Goal: Information Seeking & Learning: Find specific fact

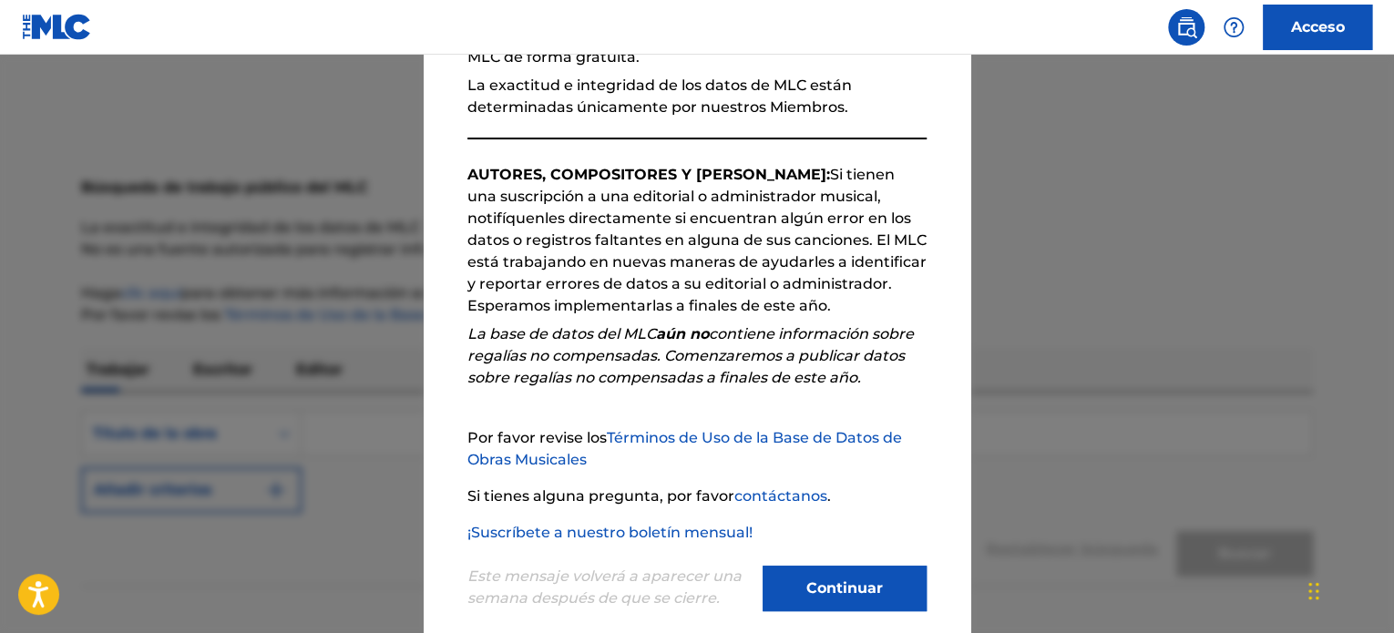
scroll to position [233, 0]
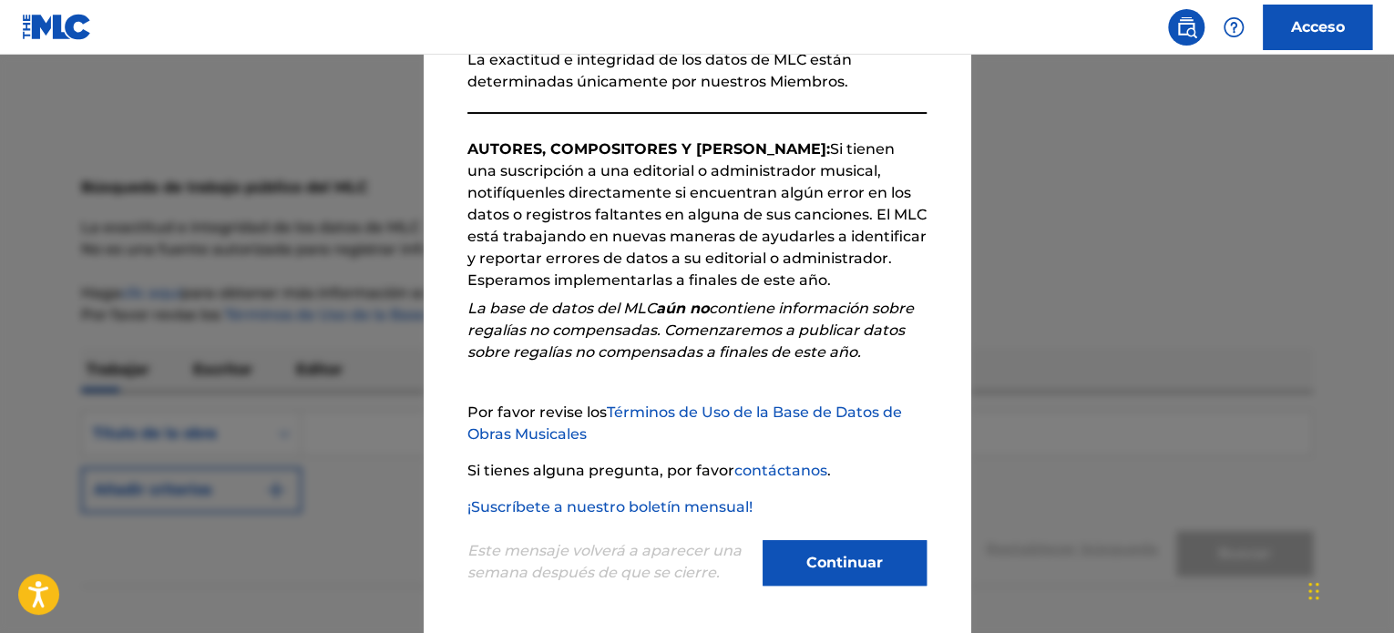
click at [863, 564] on font "Continuar" at bounding box center [844, 562] width 77 height 17
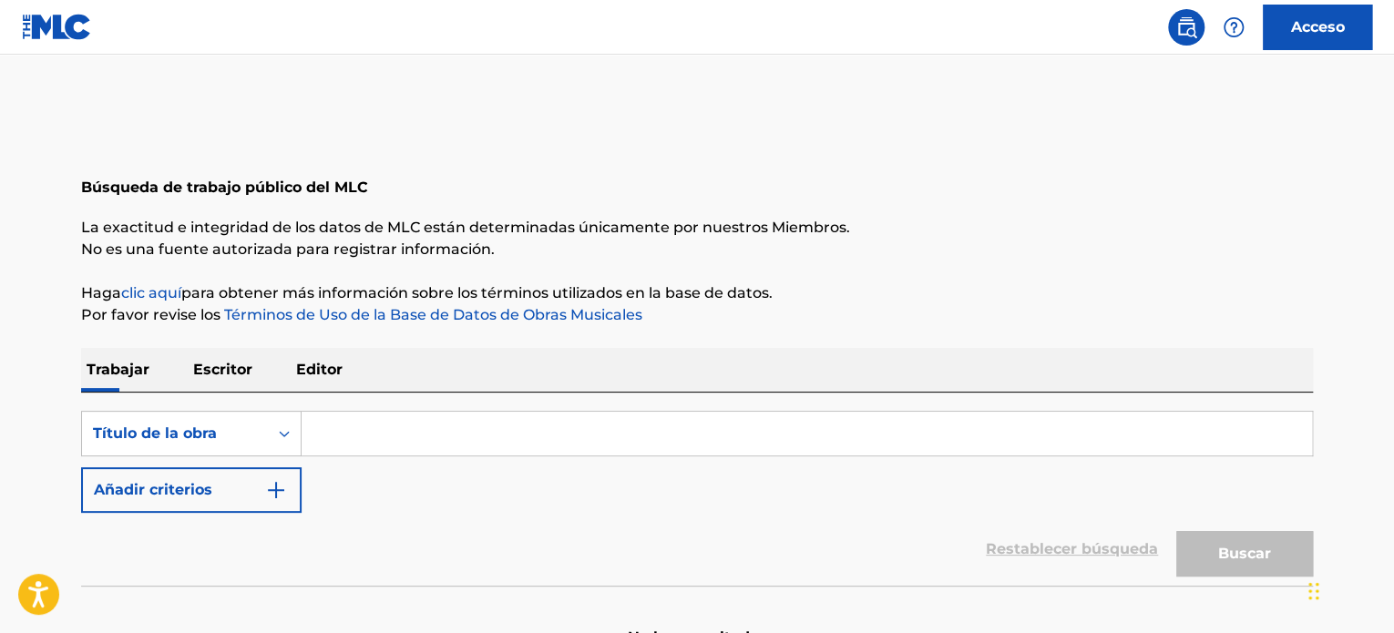
click at [425, 435] on input "Formulario de búsqueda" at bounding box center [807, 434] width 1011 height 44
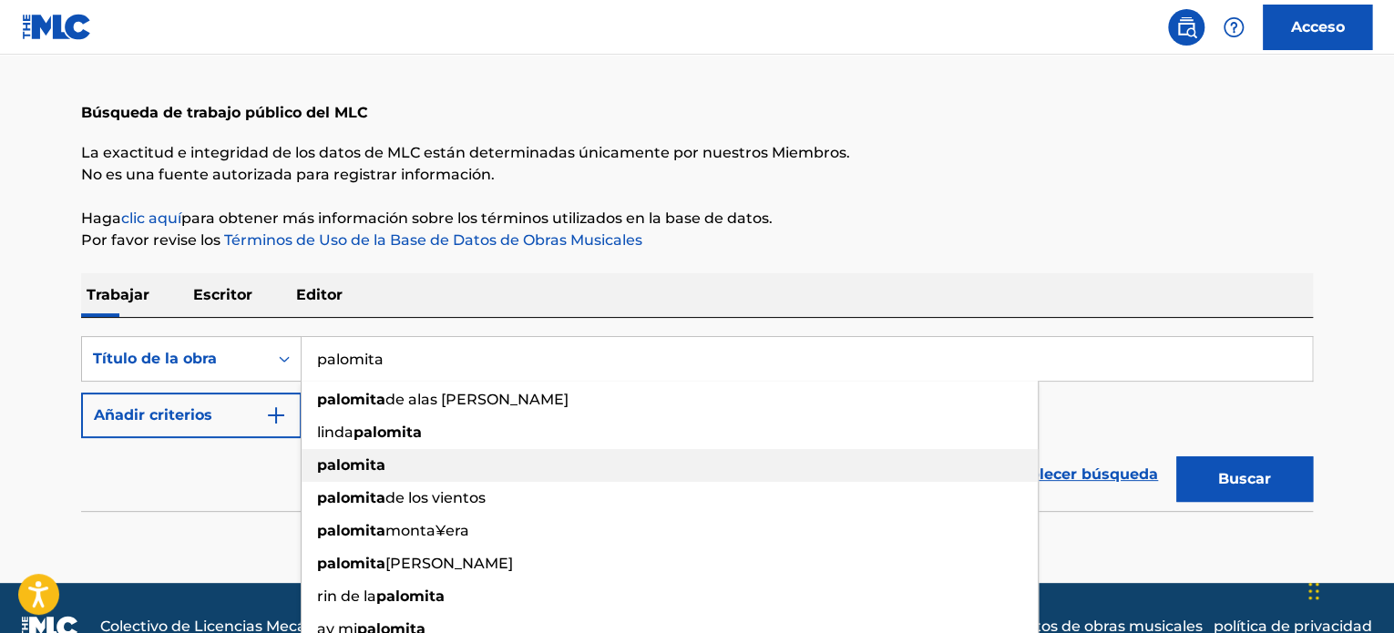
scroll to position [91, 0]
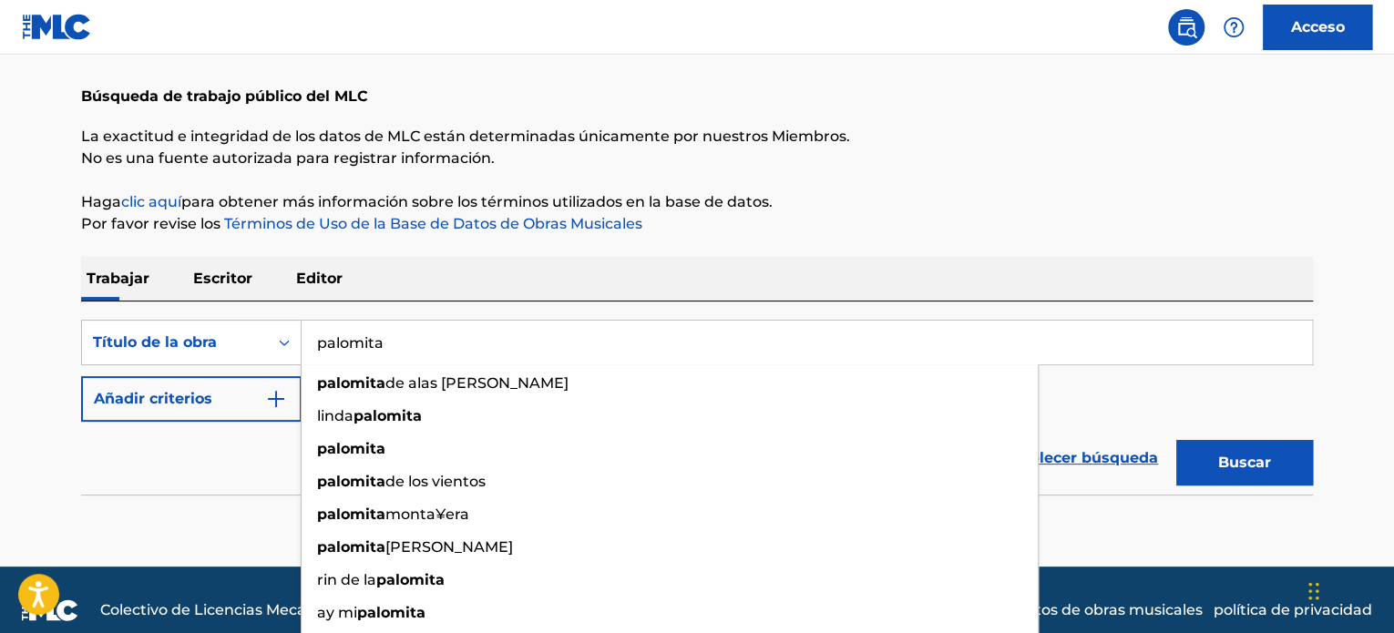
type input "palomita"
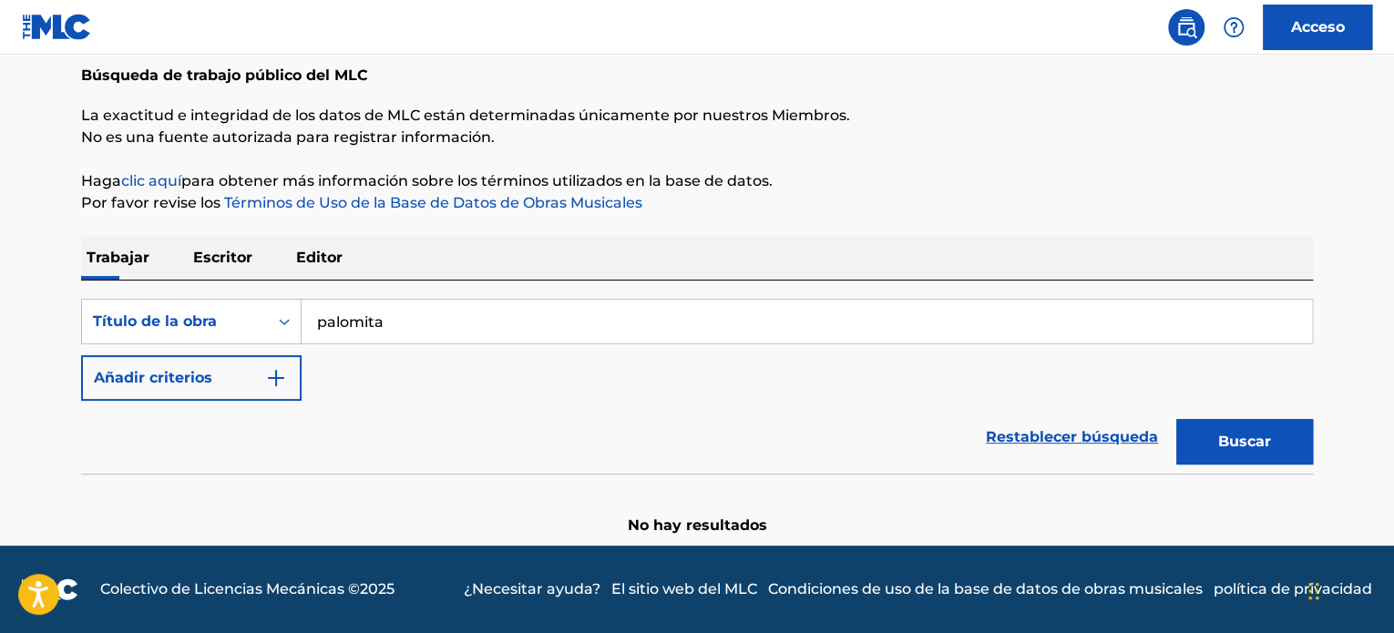
scroll to position [111, 0]
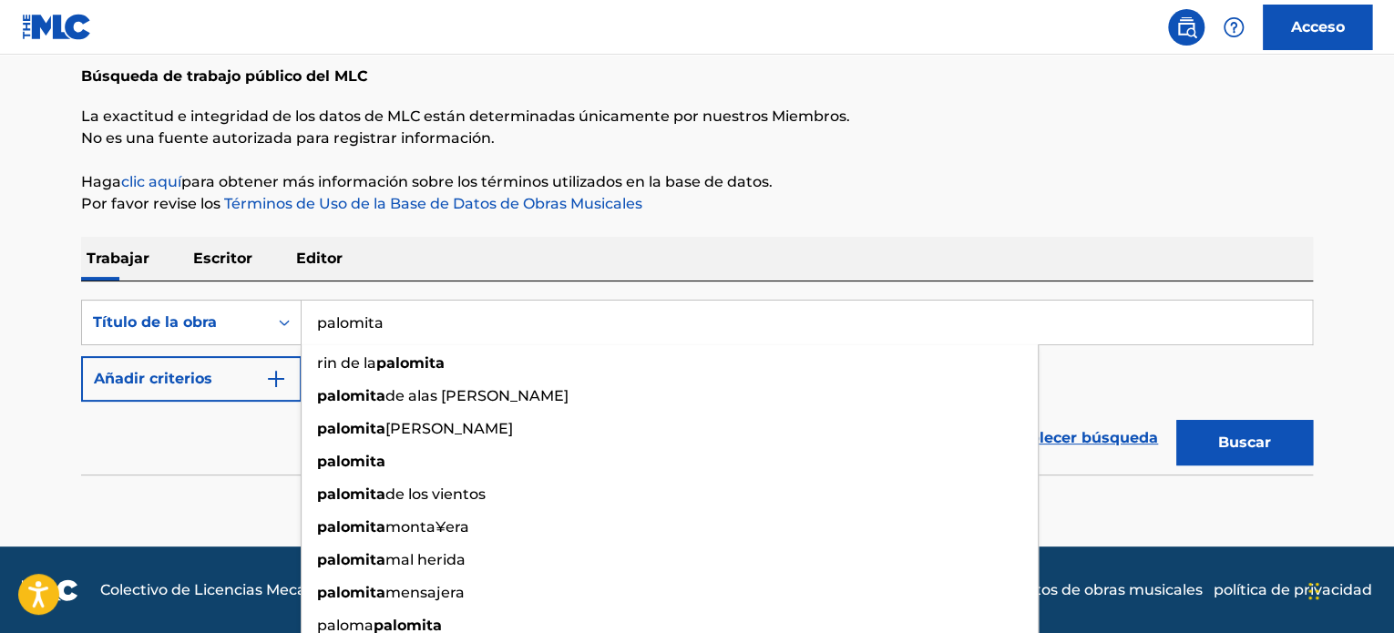
click at [464, 315] on input "palomita" at bounding box center [807, 323] width 1011 height 44
click at [1181, 181] on p "Haga clic aquí para obtener más información sobre los términos utilizados en la…" at bounding box center [697, 182] width 1232 height 22
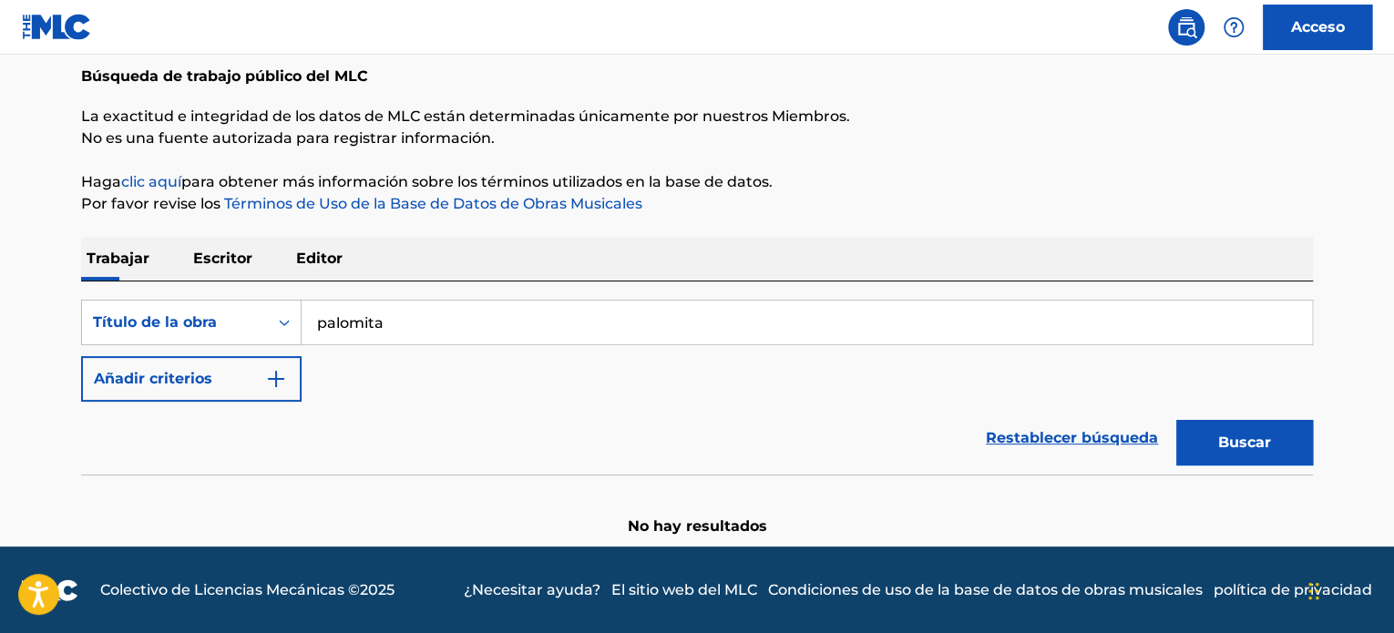
click at [1257, 441] on font "Buscar" at bounding box center [1244, 442] width 53 height 17
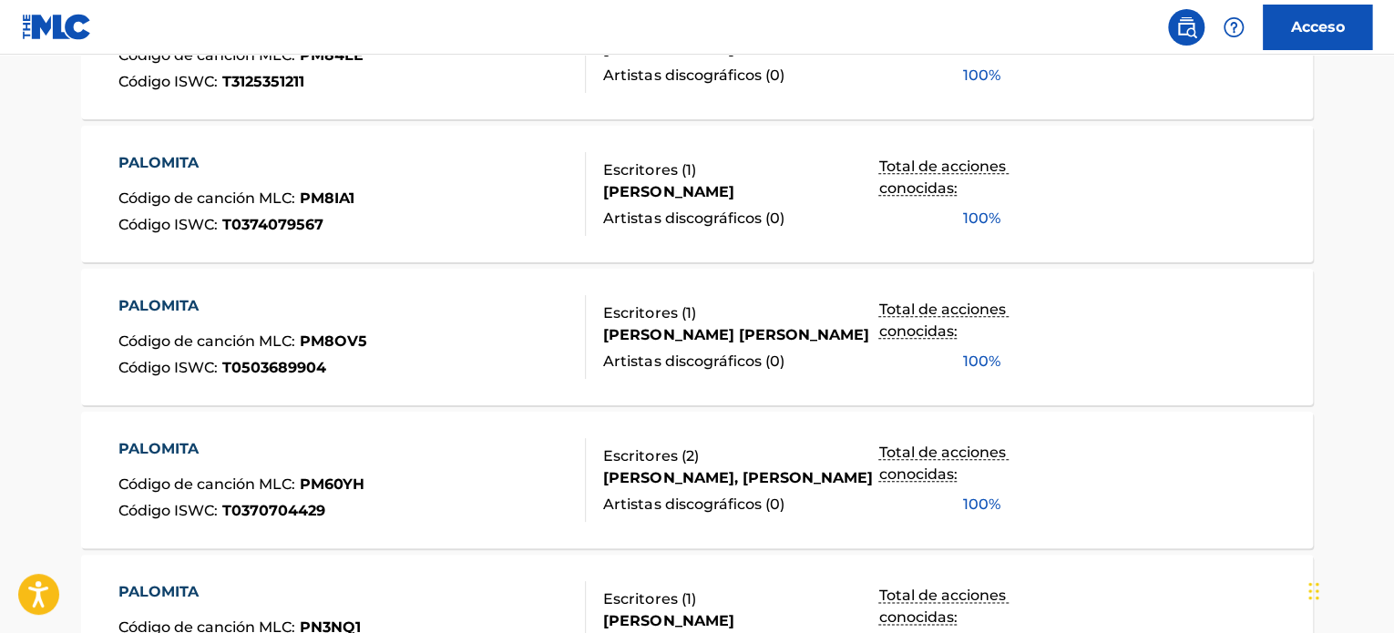
scroll to position [332, 0]
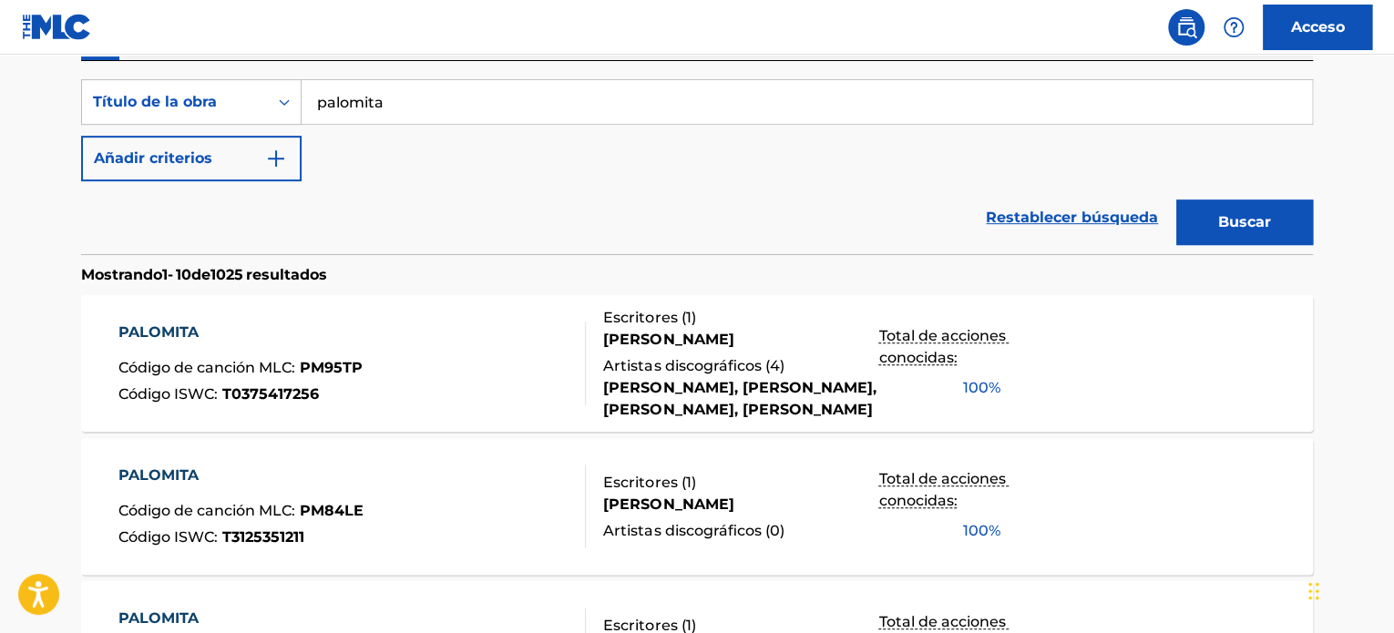
click at [311, 396] on font "T0375417256" at bounding box center [270, 393] width 97 height 17
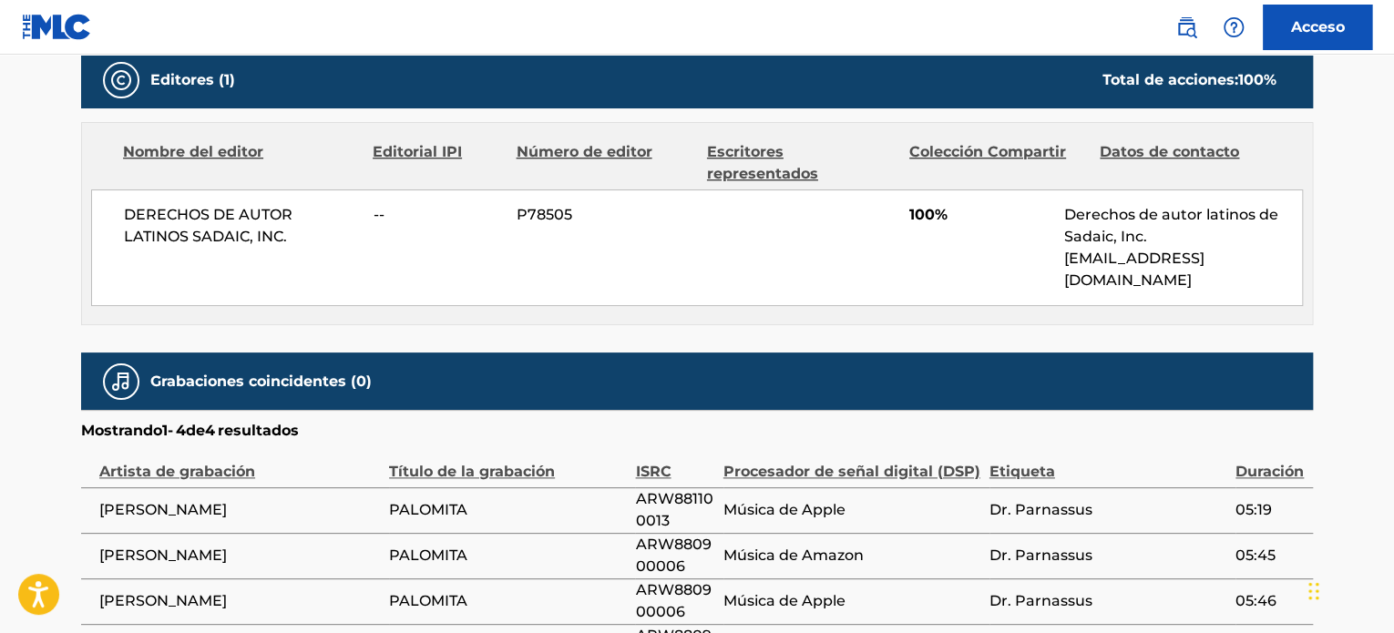
scroll to position [820, 0]
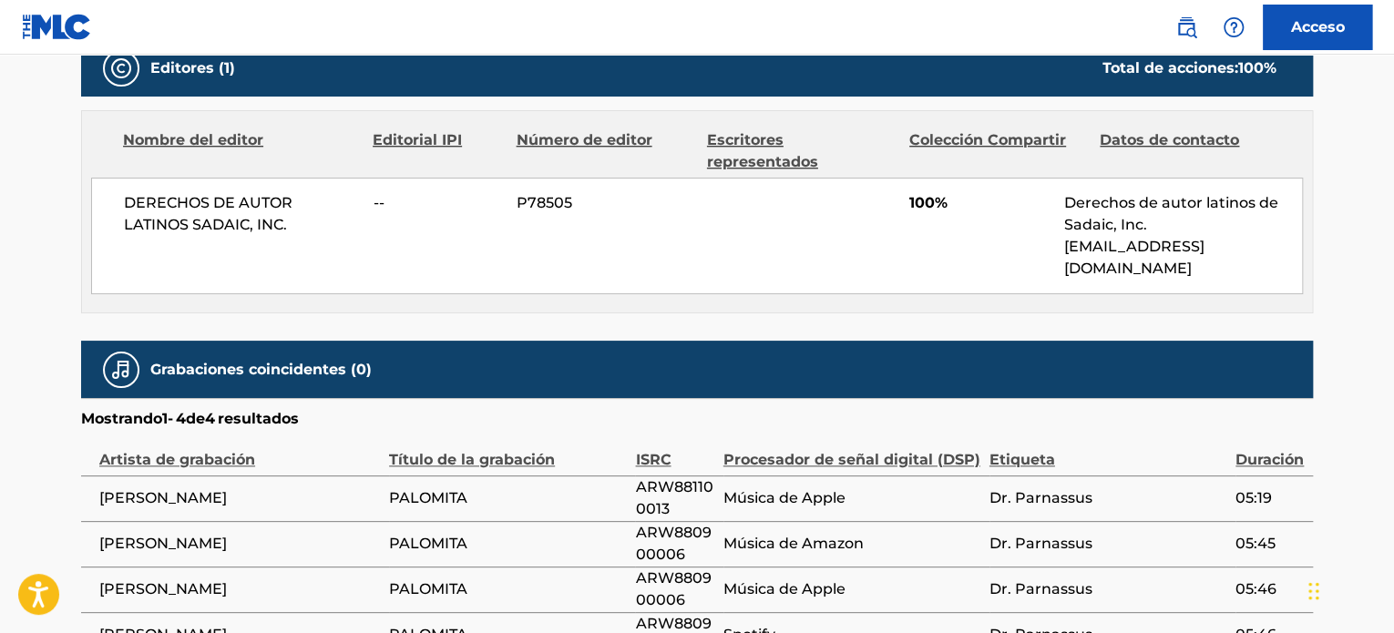
click at [1019, 489] on font "Dr. Parnassus" at bounding box center [1041, 497] width 103 height 17
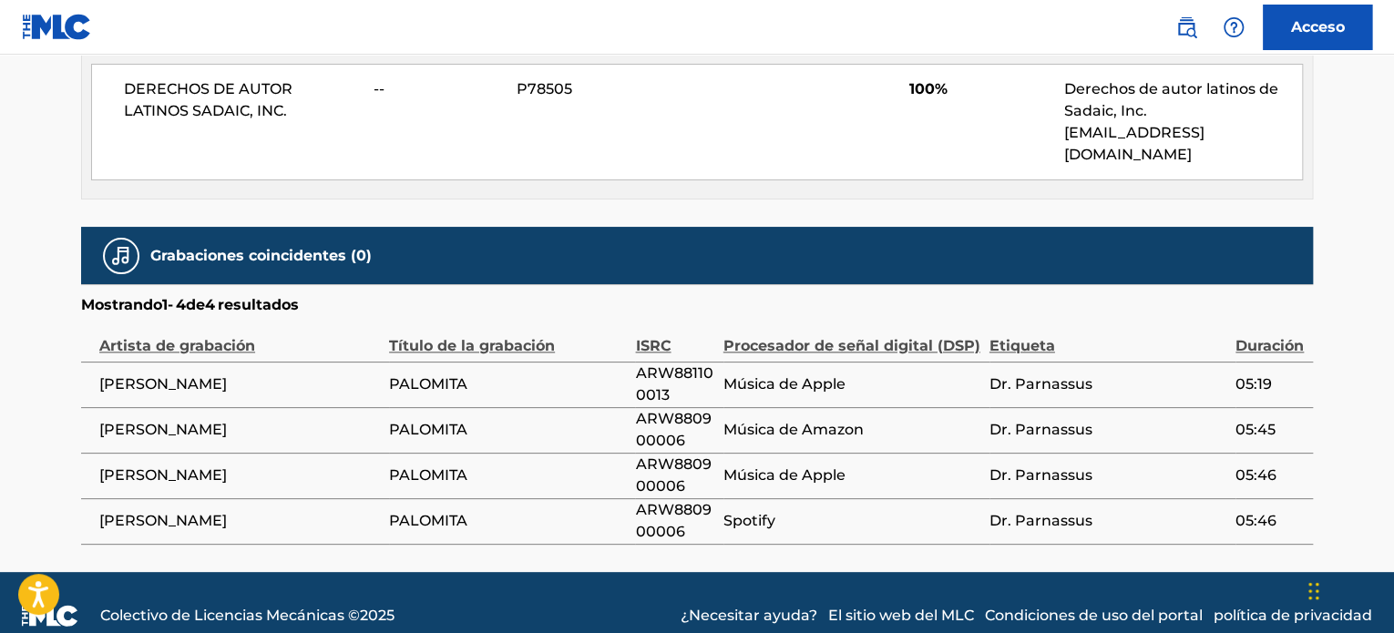
scroll to position [936, 0]
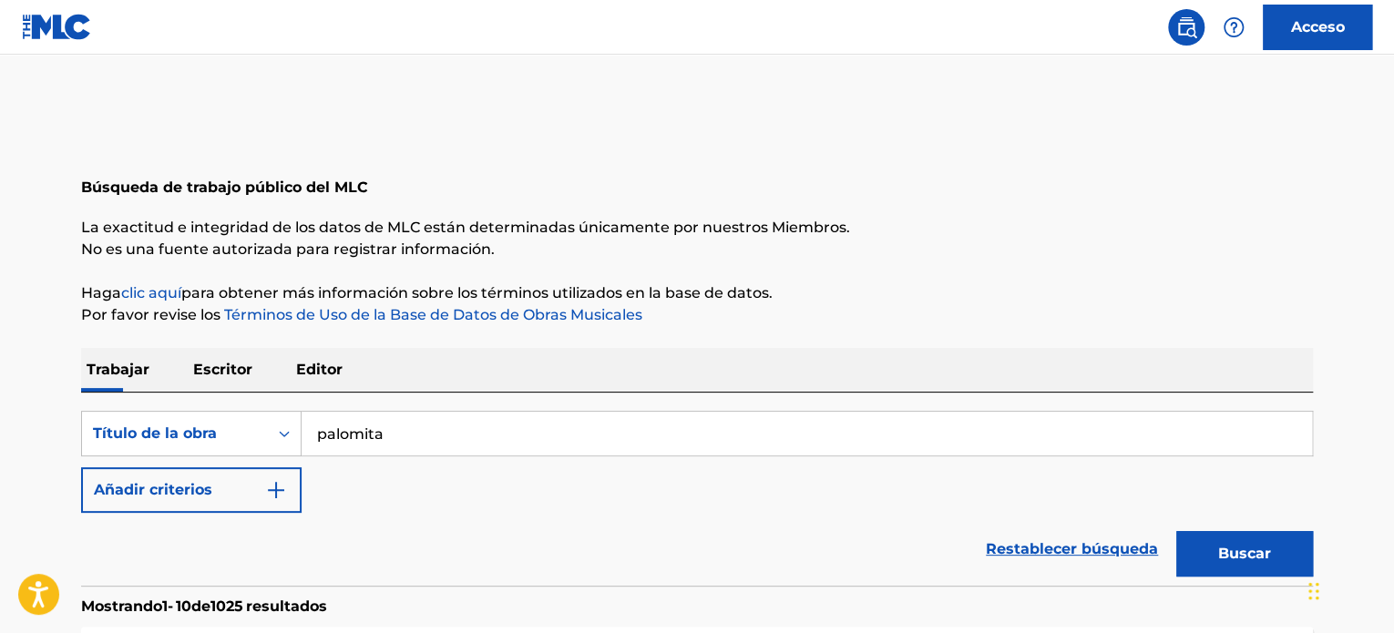
click at [343, 360] on p "Editor" at bounding box center [319, 370] width 57 height 44
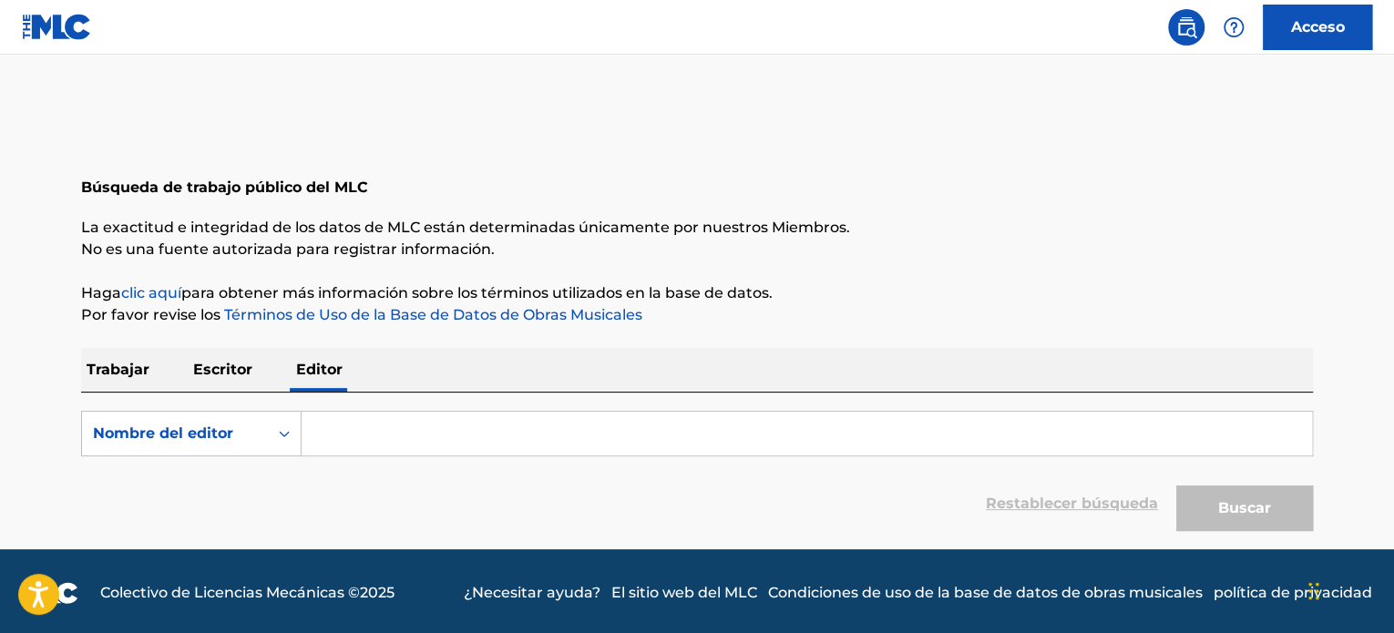
click at [361, 440] on input "Formulario de búsqueda" at bounding box center [807, 434] width 1011 height 44
paste input "[PERSON_NAME] [PERSON_NAME]"
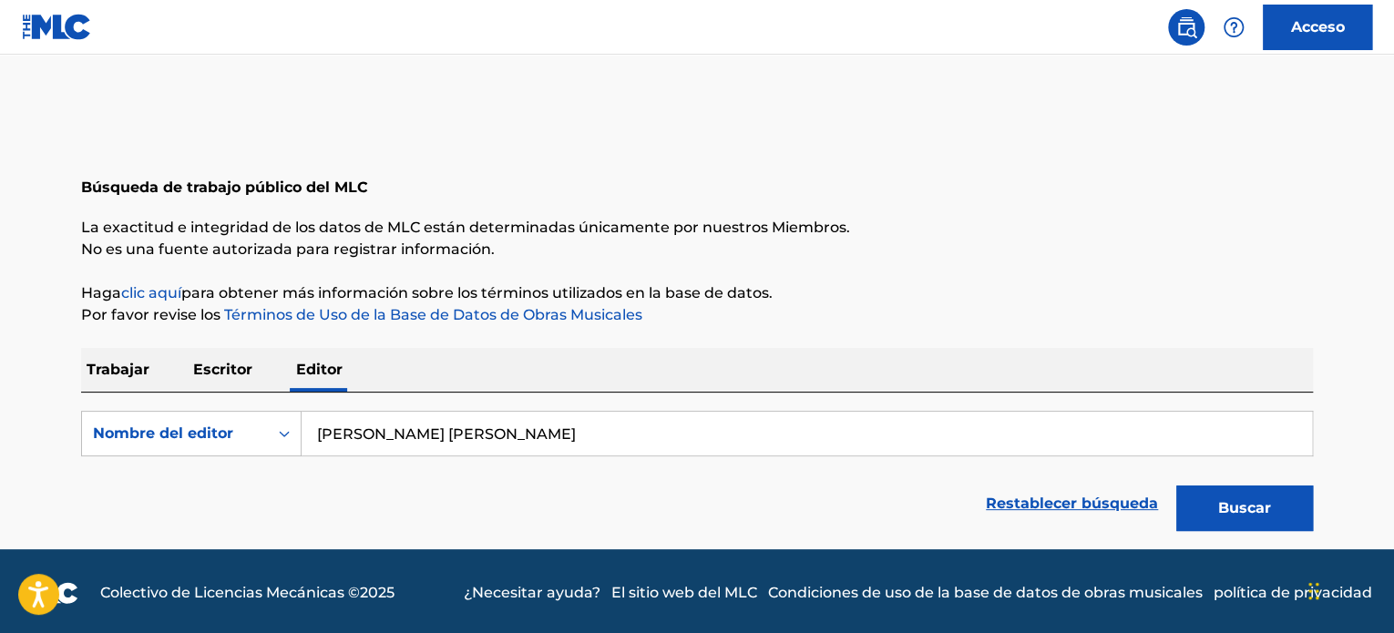
type input "[PERSON_NAME] [PERSON_NAME]"
click at [1269, 512] on font "Buscar" at bounding box center [1244, 507] width 53 height 17
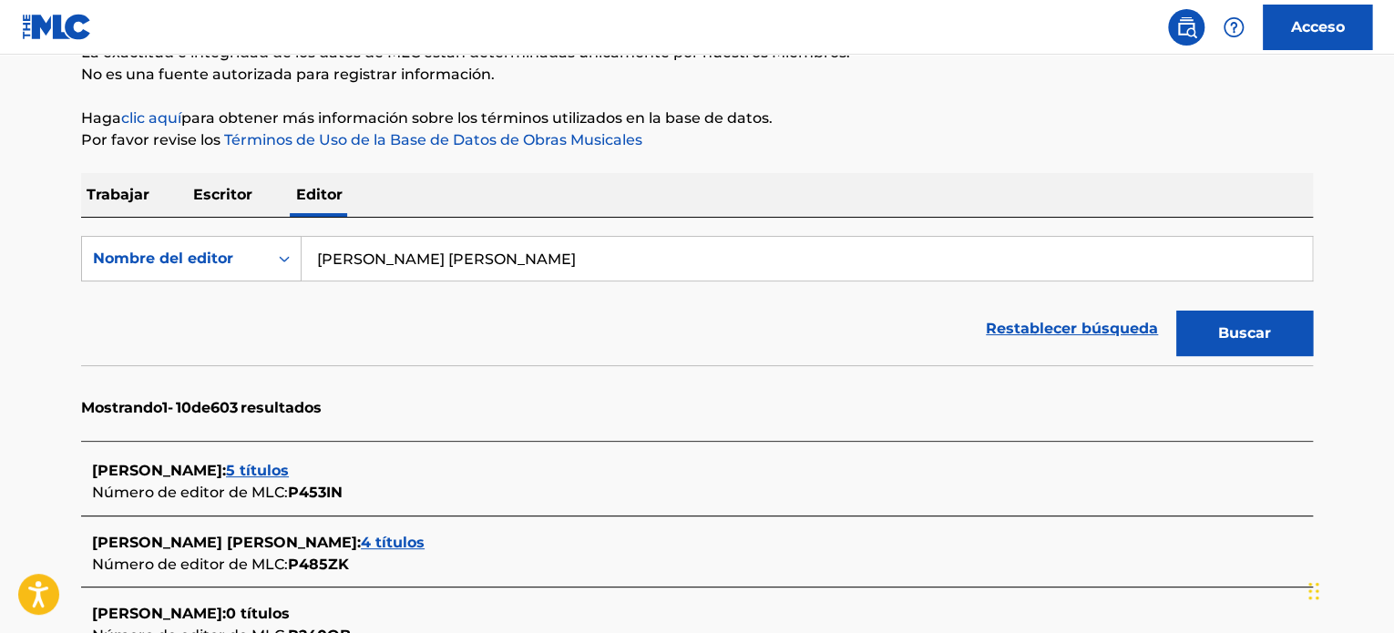
scroll to position [182, 0]
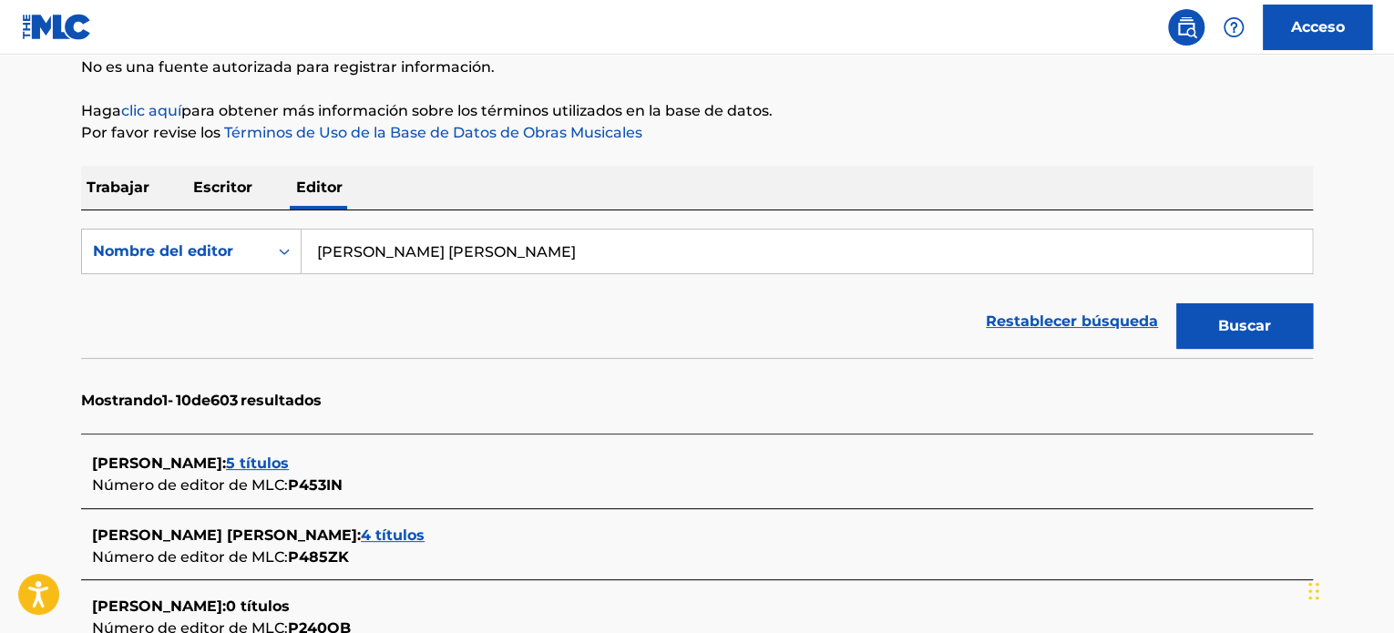
click at [289, 466] on font "5 títulos" at bounding box center [257, 463] width 63 height 17
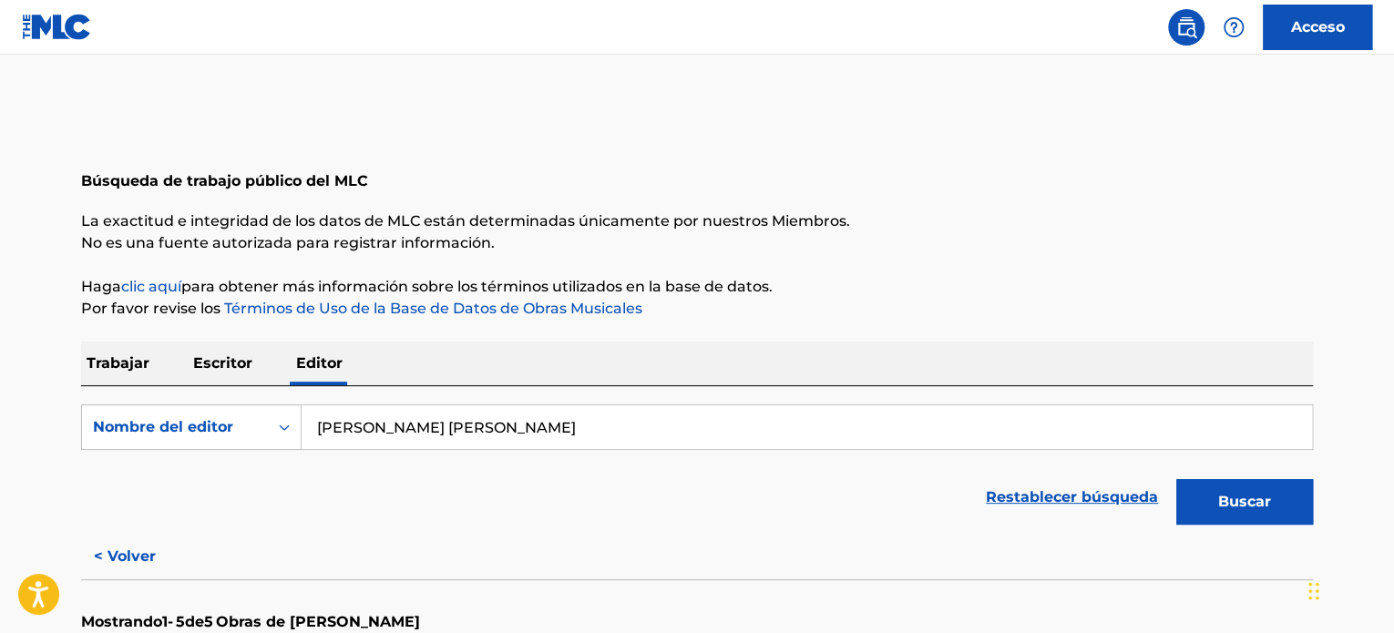
scroll to position [0, 0]
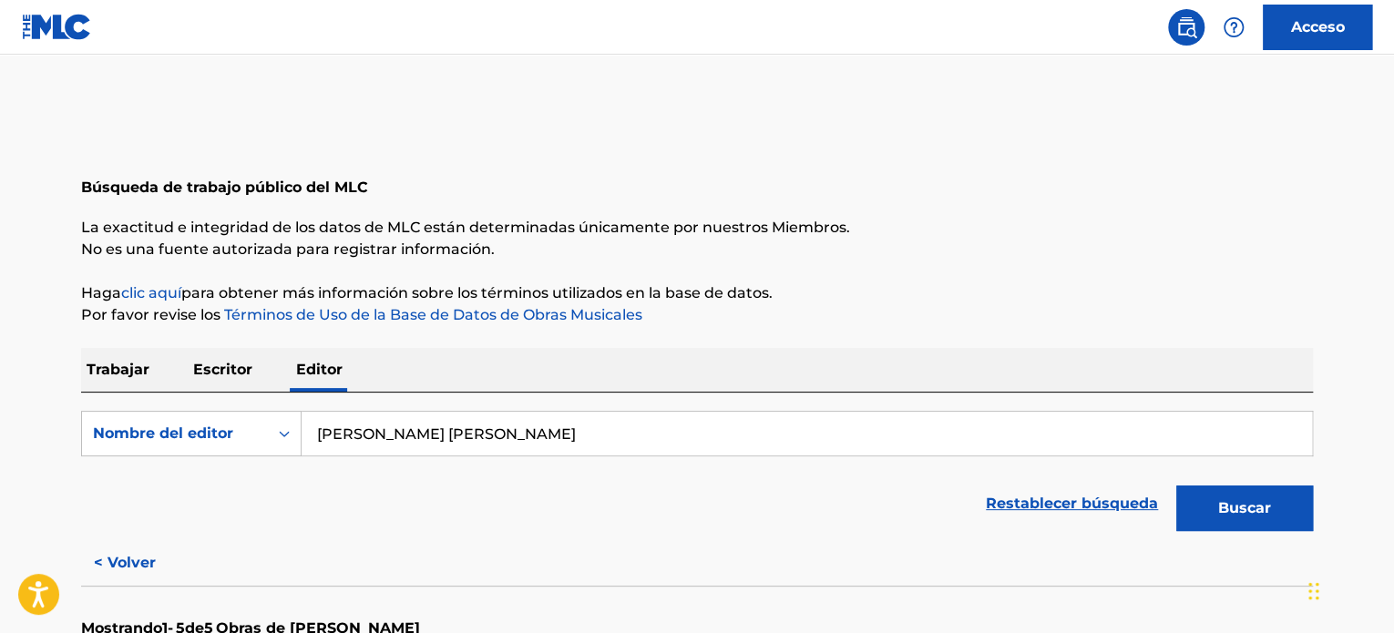
click at [262, 379] on div "Trabajar Escritor Editor" at bounding box center [697, 370] width 1232 height 44
click at [142, 375] on font "Trabajar" at bounding box center [118, 369] width 63 height 17
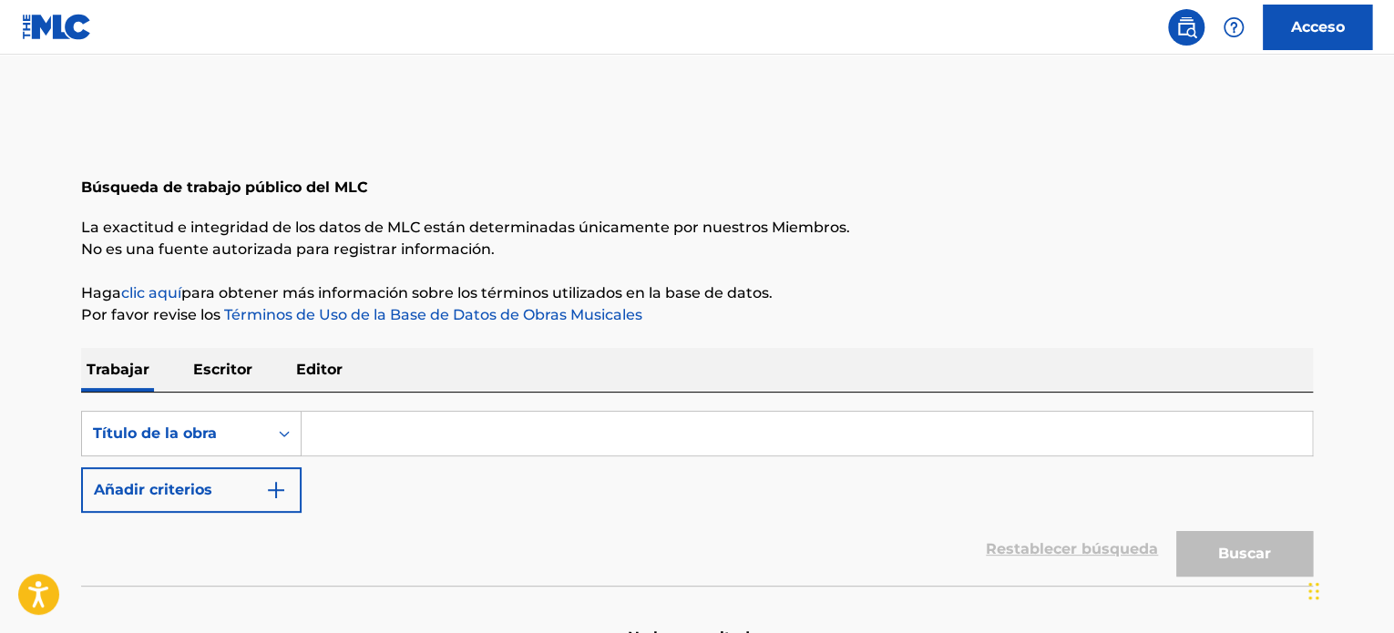
click at [237, 483] on button "Añadir criterios" at bounding box center [191, 490] width 221 height 46
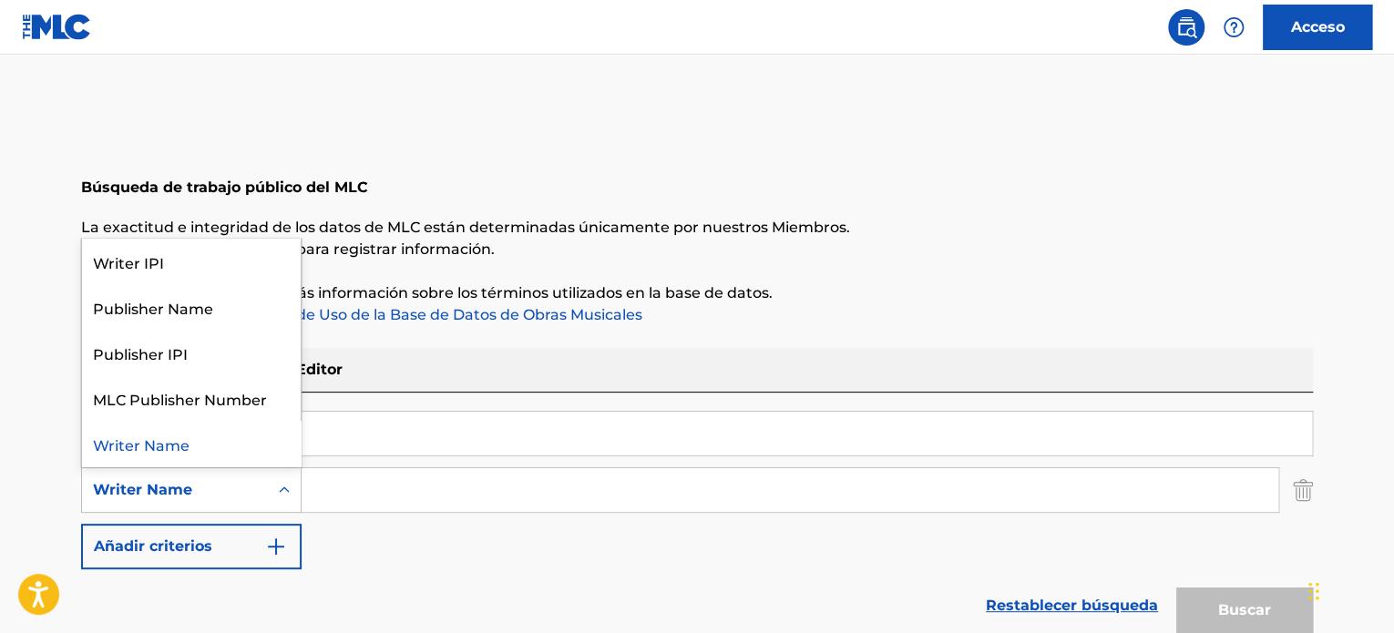
click at [288, 482] on icon "Formulario de búsqueda" at bounding box center [284, 490] width 18 height 18
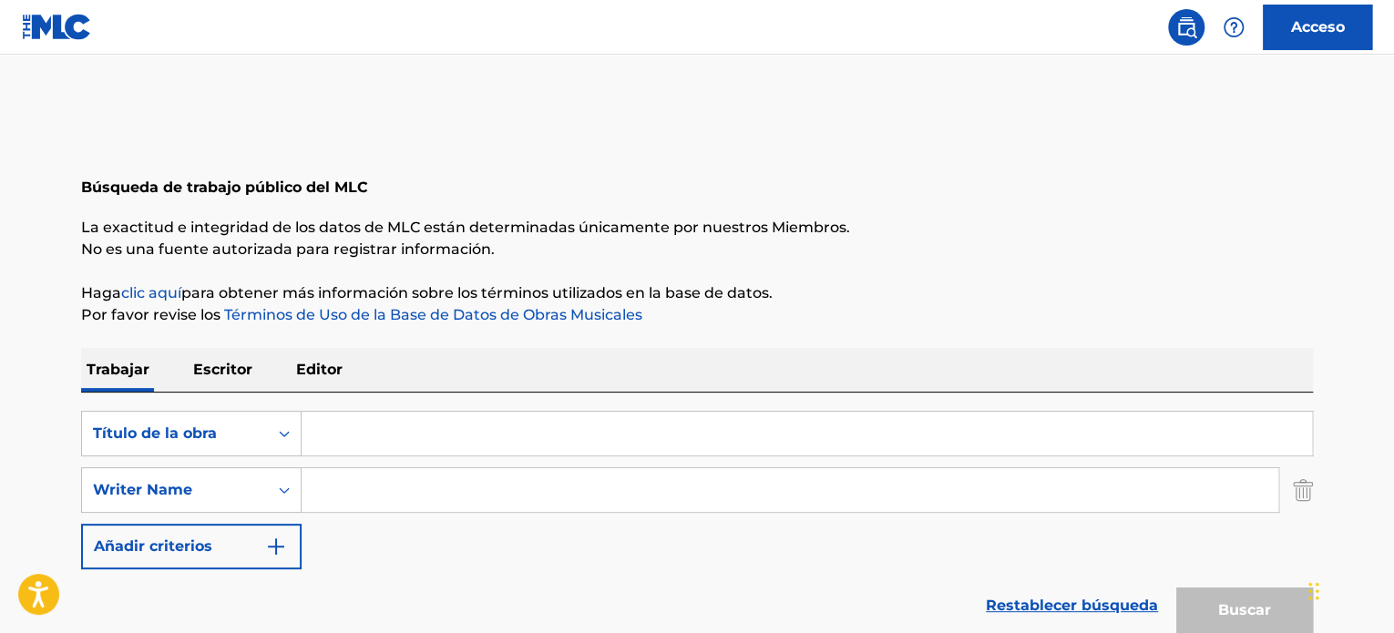
click at [405, 581] on div "Restablecer búsqueda Buscar" at bounding box center [697, 606] width 1232 height 73
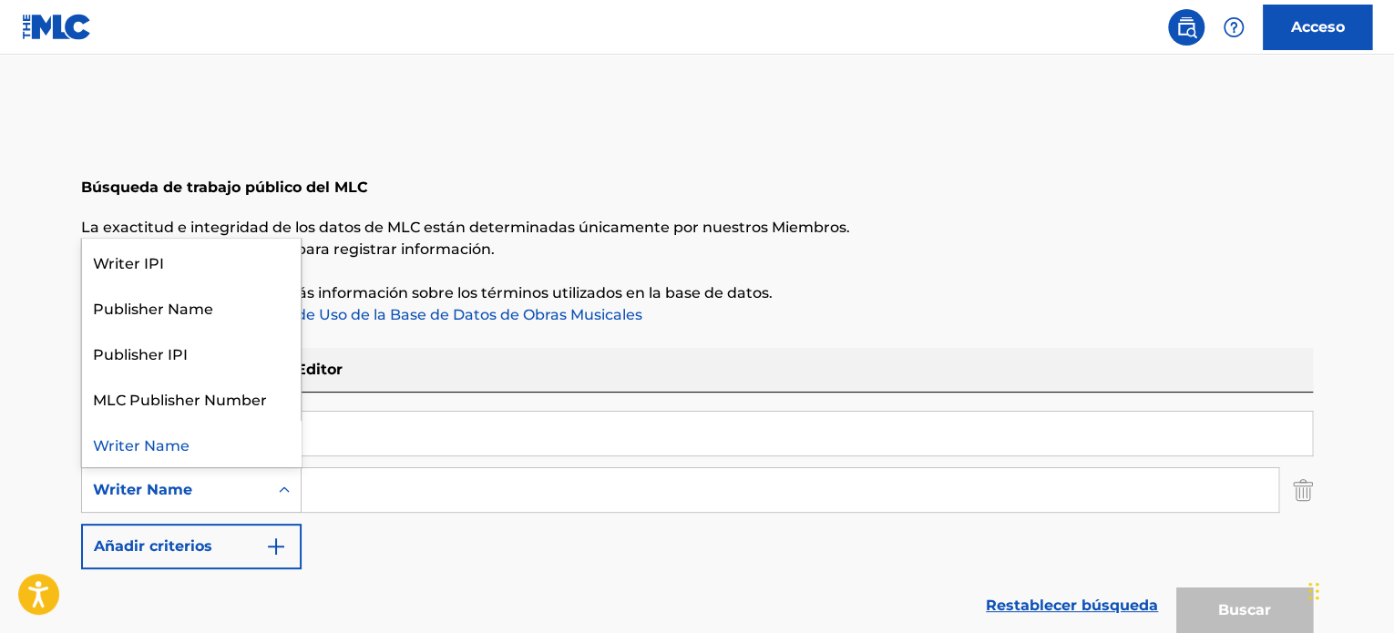
drag, startPoint x: 230, startPoint y: 550, endPoint x: 182, endPoint y: 502, distance: 67.7
click at [182, 502] on div "Writer Name" at bounding box center [175, 490] width 186 height 35
click at [365, 517] on div "Buscar con criterios 9fd6a2b5-d3e2-4d3e-8fc1-913e6e1d8f76 Título de la obra Sea…" at bounding box center [697, 490] width 1232 height 159
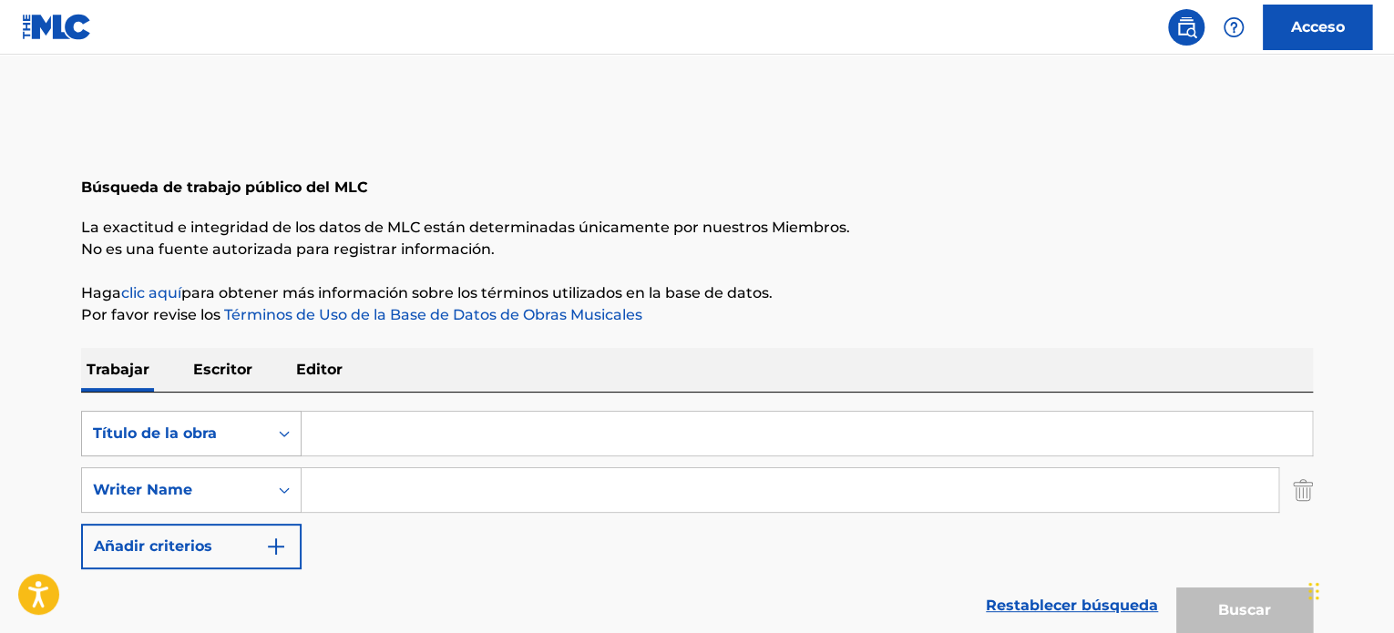
scroll to position [97, 0]
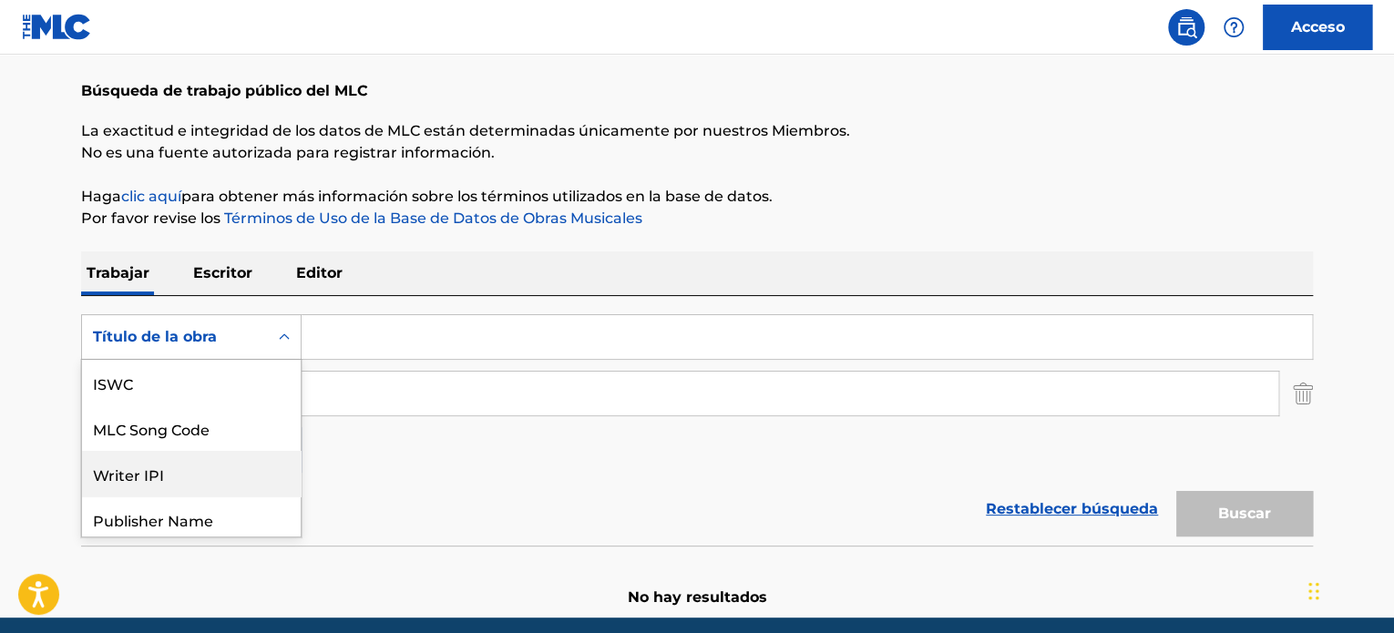
click at [282, 360] on div "7 results available. Use Up and Down to choose options, press Enter to select t…" at bounding box center [191, 337] width 221 height 46
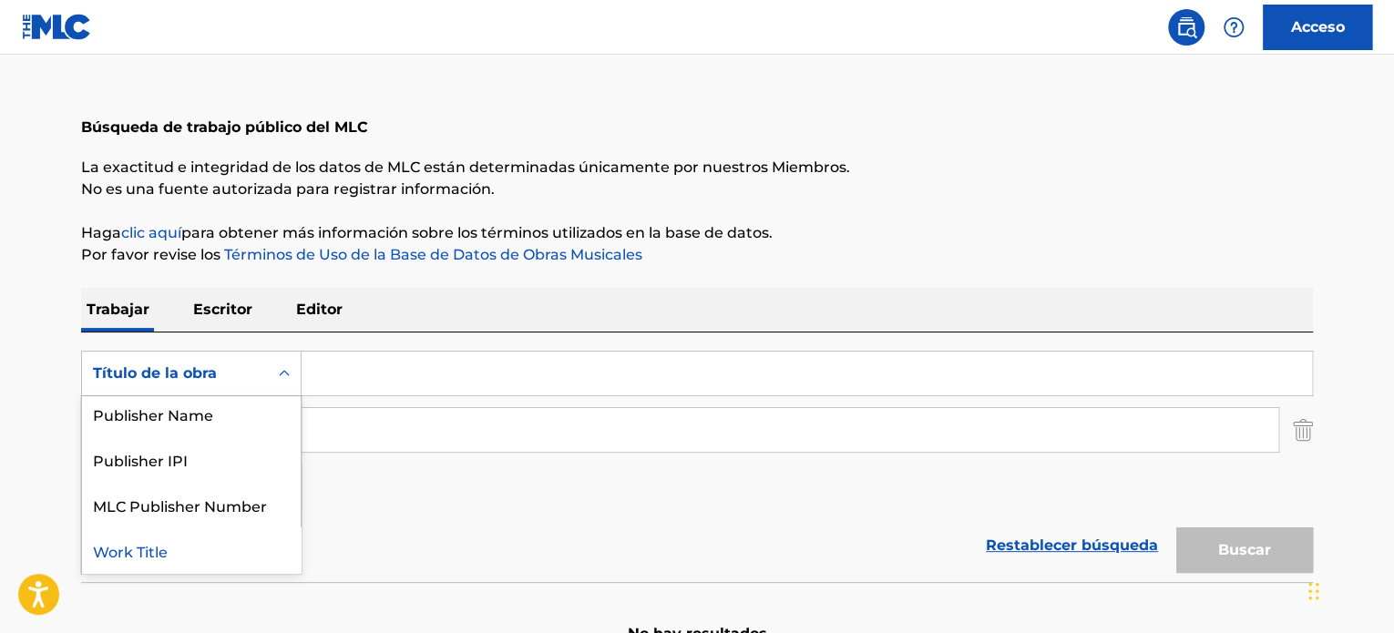
scroll to position [0, 0]
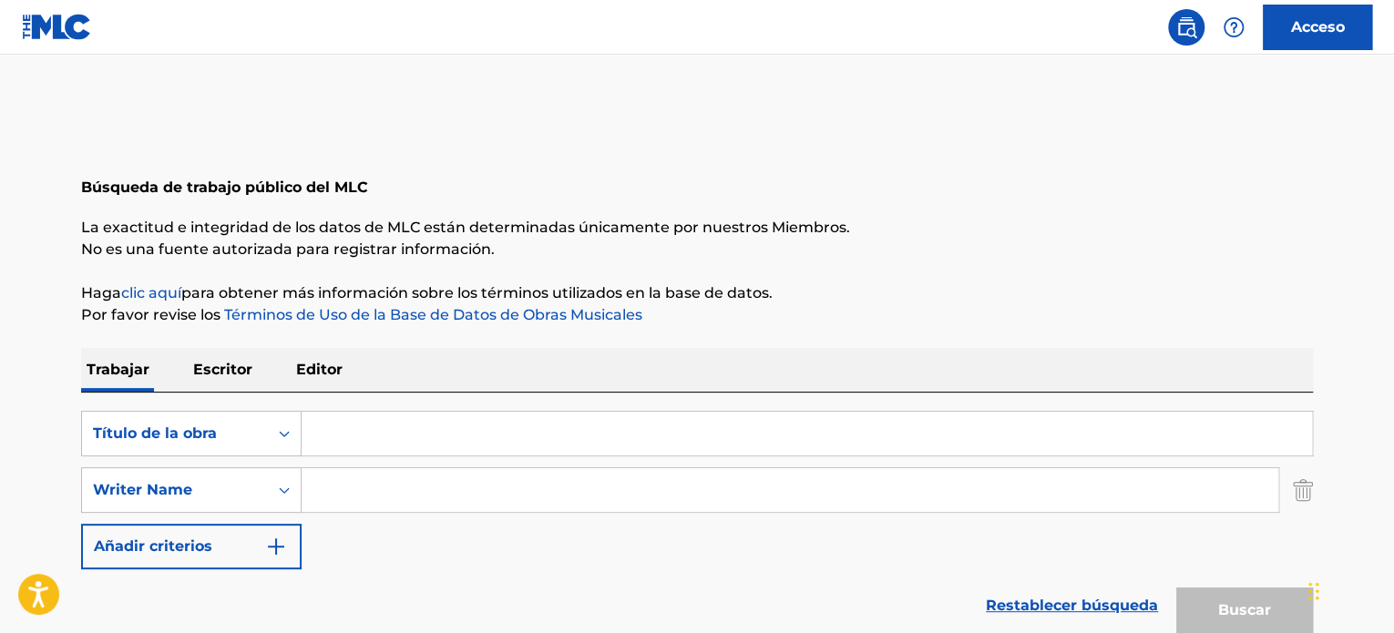
click at [370, 462] on div "Buscar con criterios 9fd6a2b5-d3e2-4d3e-8fc1-913e6e1d8f76 Título de la obra Sea…" at bounding box center [697, 490] width 1232 height 159
click at [340, 396] on div "Buscar con criterios 9fd6a2b5-d3e2-4d3e-8fc1-913e6e1d8f76 Título de la obra Sea…" at bounding box center [697, 518] width 1232 height 250
click at [328, 359] on p "Editor" at bounding box center [319, 370] width 57 height 44
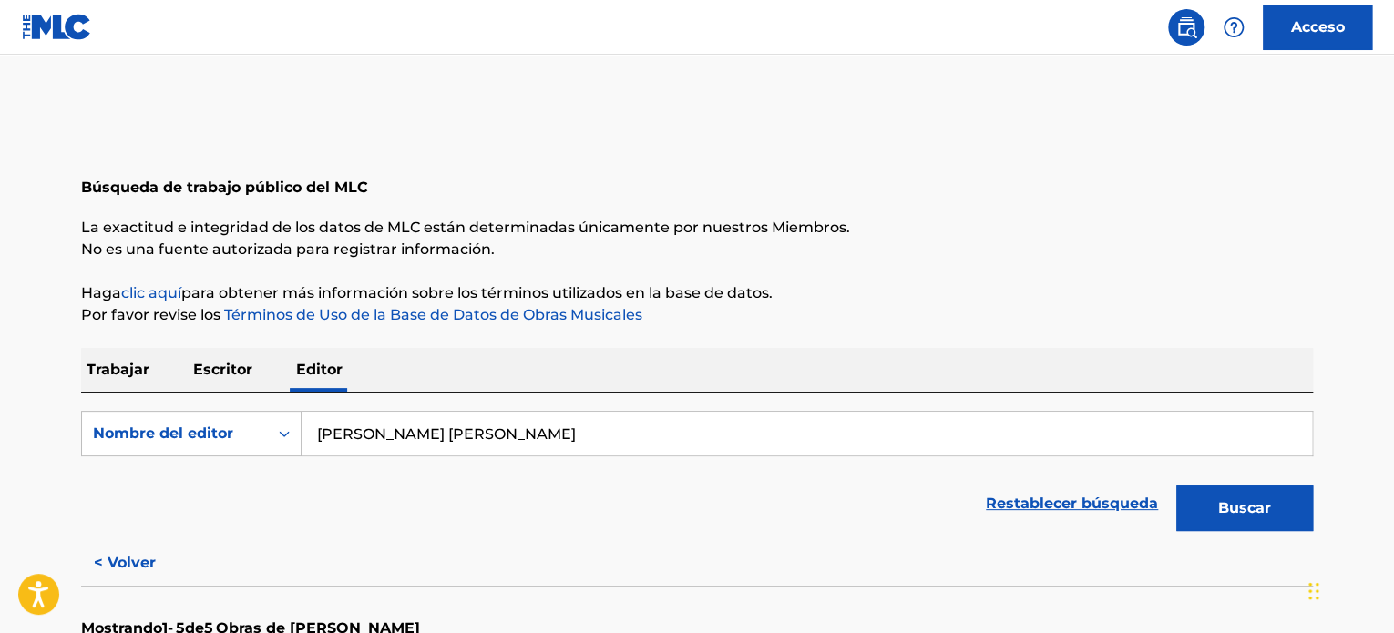
click at [149, 378] on p "Trabajar" at bounding box center [118, 370] width 74 height 44
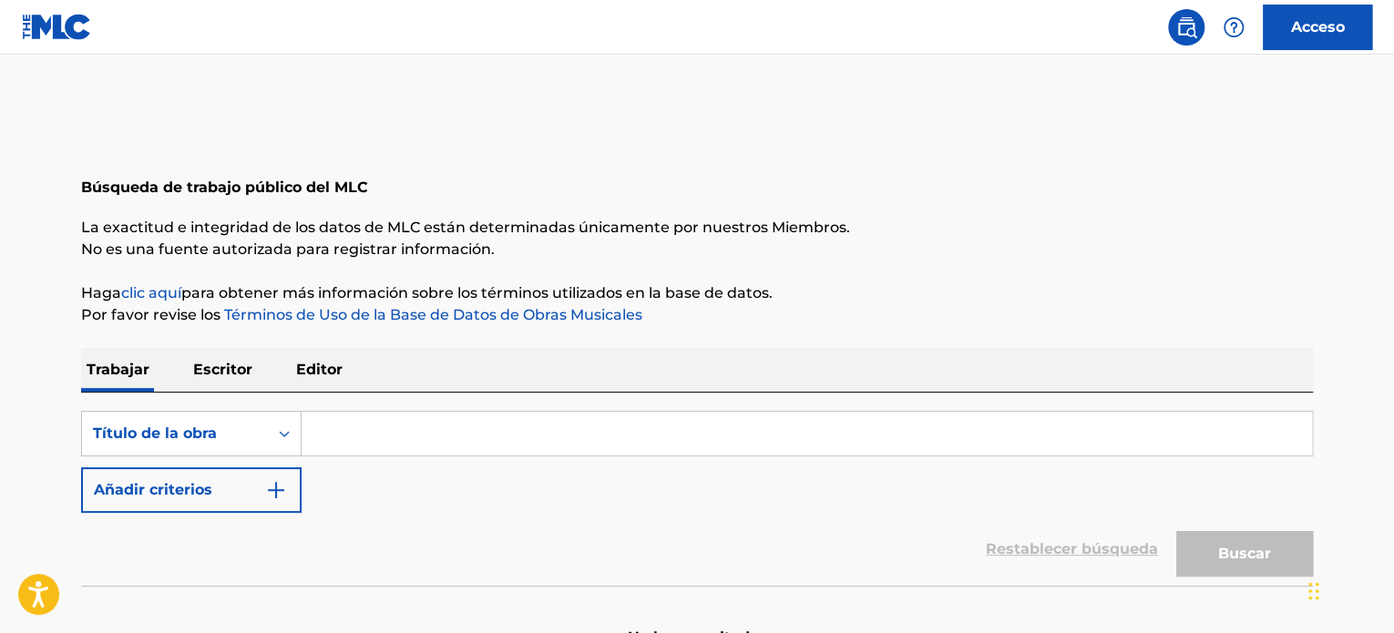
click at [345, 428] on input "Formulario de búsqueda" at bounding box center [807, 434] width 1011 height 44
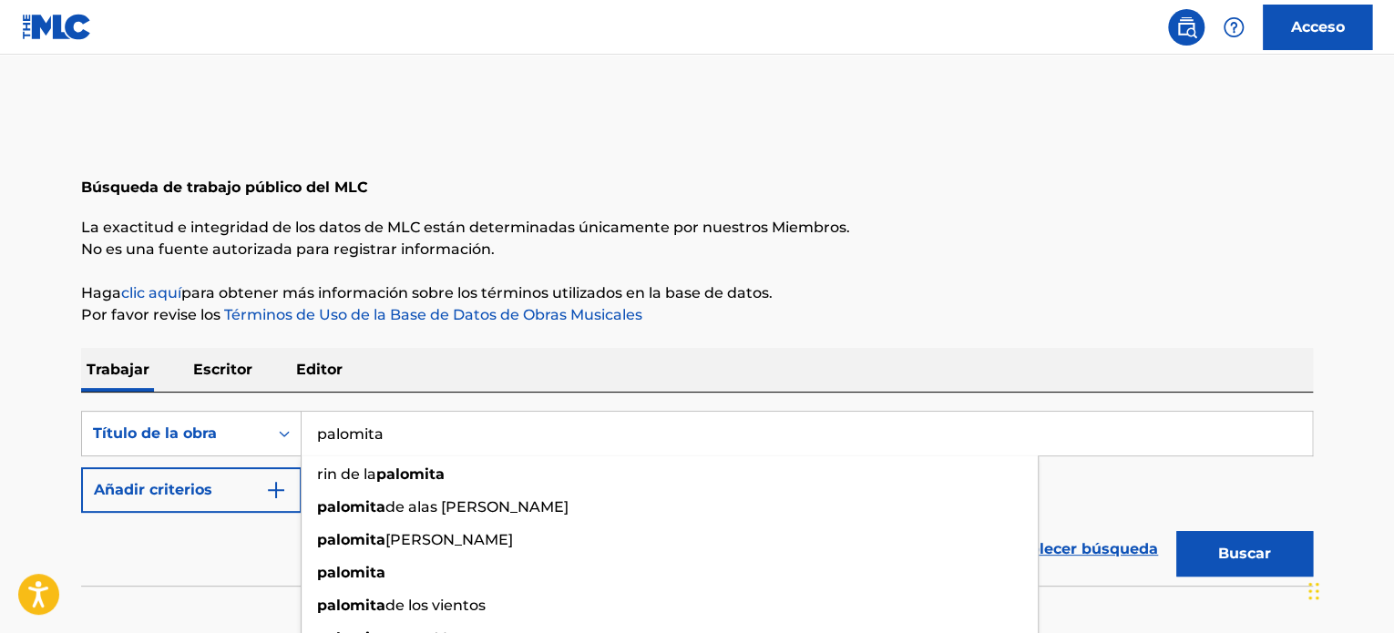
type input "palomita"
click at [1176, 531] on button "Buscar" at bounding box center [1244, 554] width 137 height 46
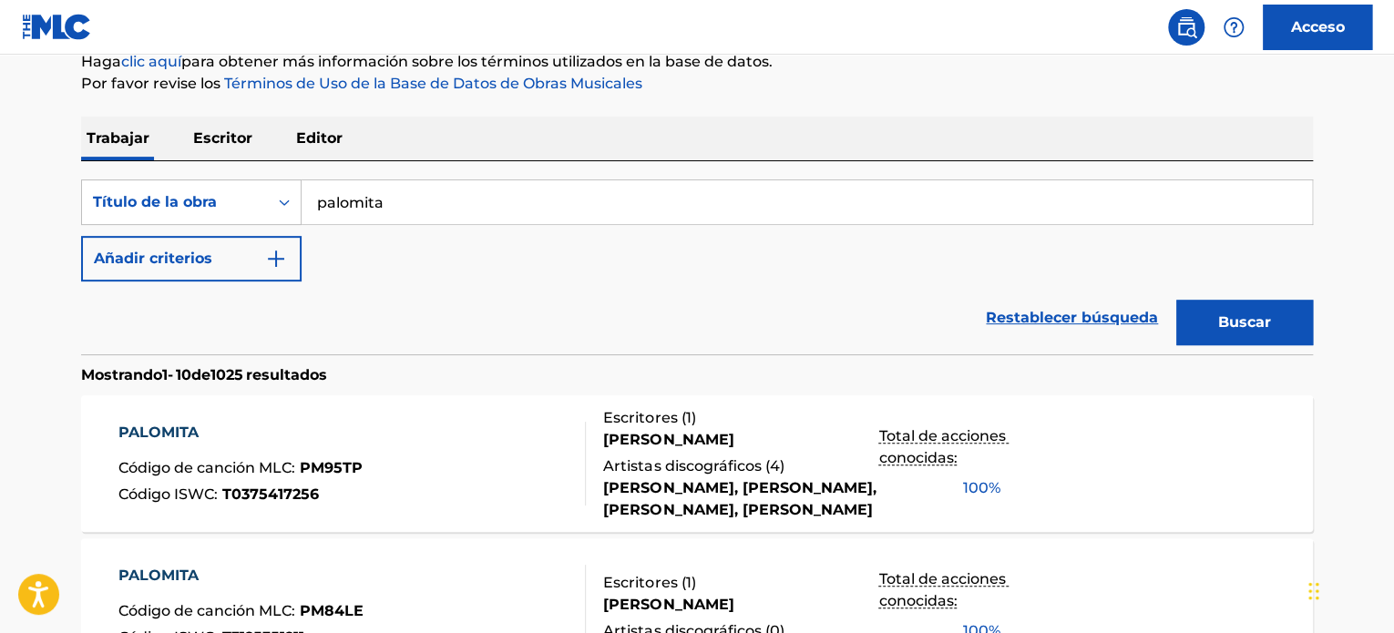
scroll to position [182, 0]
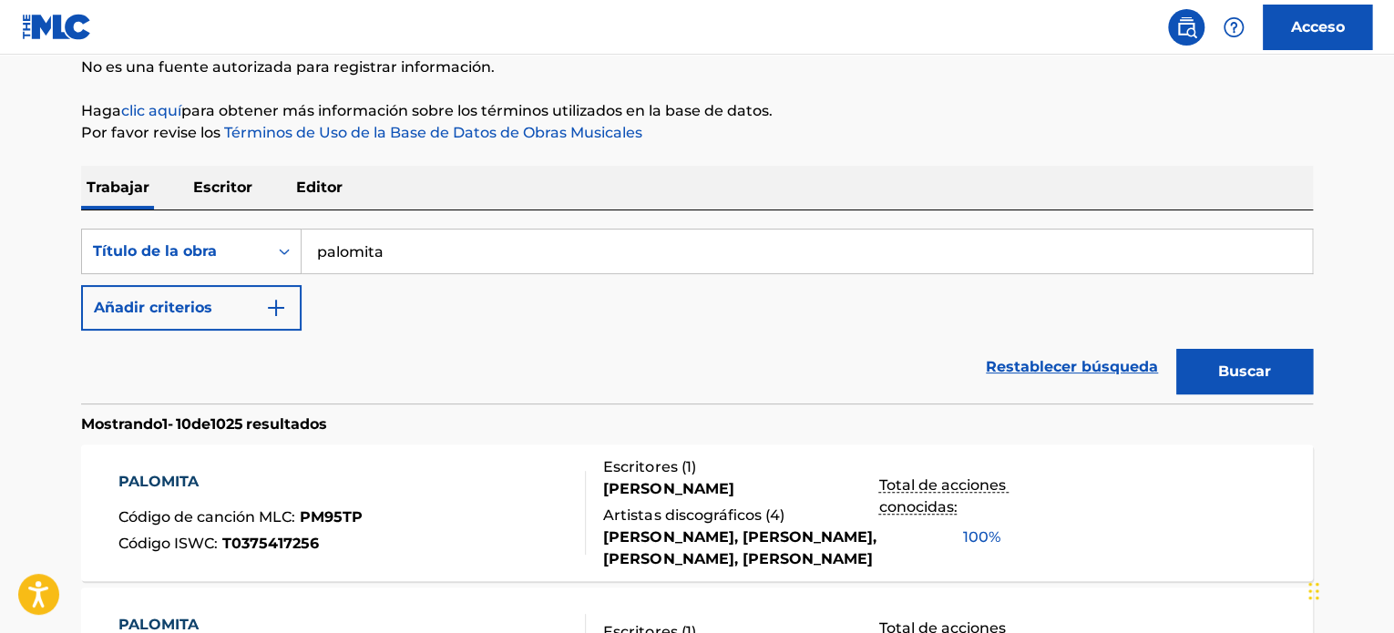
click at [314, 196] on font "Editor" at bounding box center [319, 187] width 46 height 17
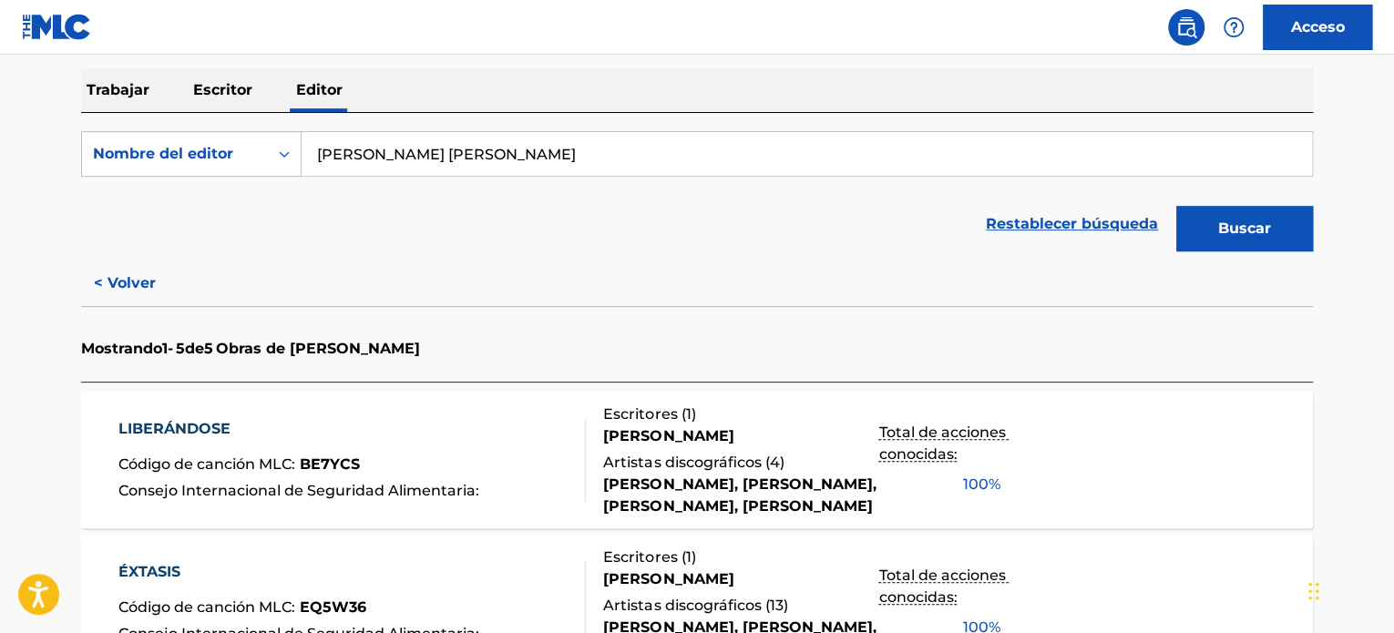
scroll to position [273, 0]
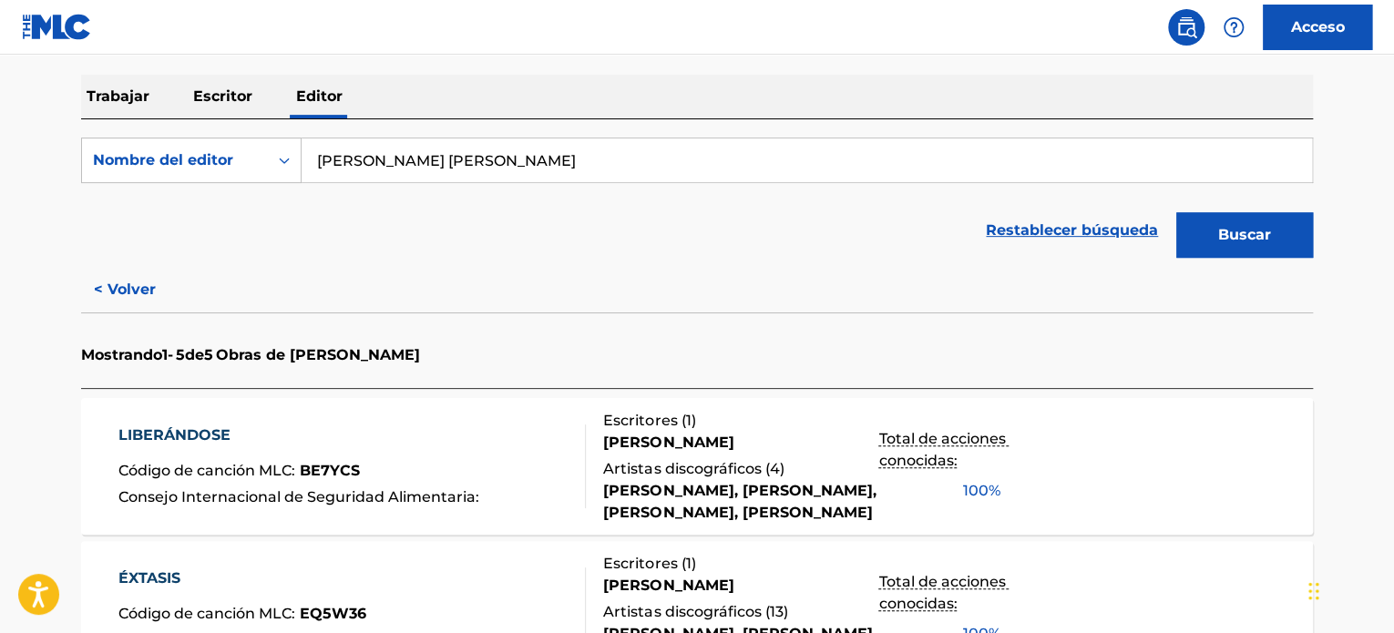
click at [0, 192] on main "Búsqueda de trabajo público del MLC La exactitud e integridad de los datos de M…" at bounding box center [697, 506] width 1394 height 1450
click at [128, 90] on font "Trabajar" at bounding box center [118, 95] width 63 height 17
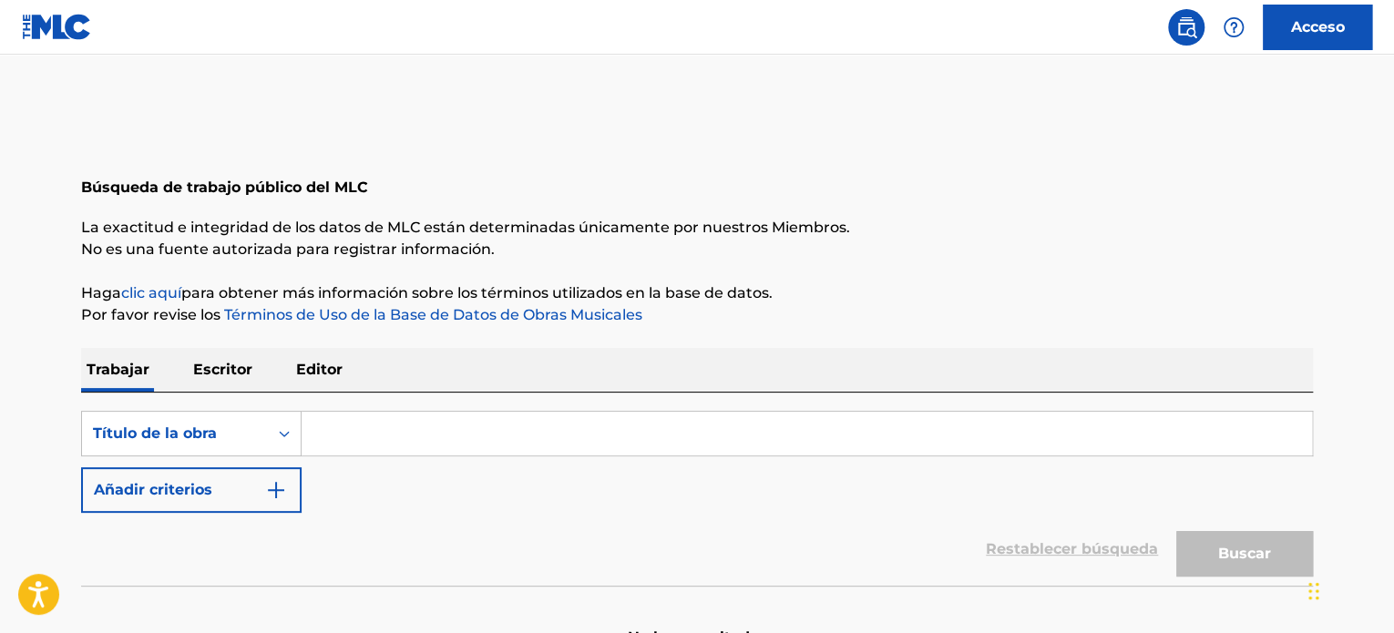
click at [441, 452] on input "Formulario de búsqueda" at bounding box center [807, 434] width 1011 height 44
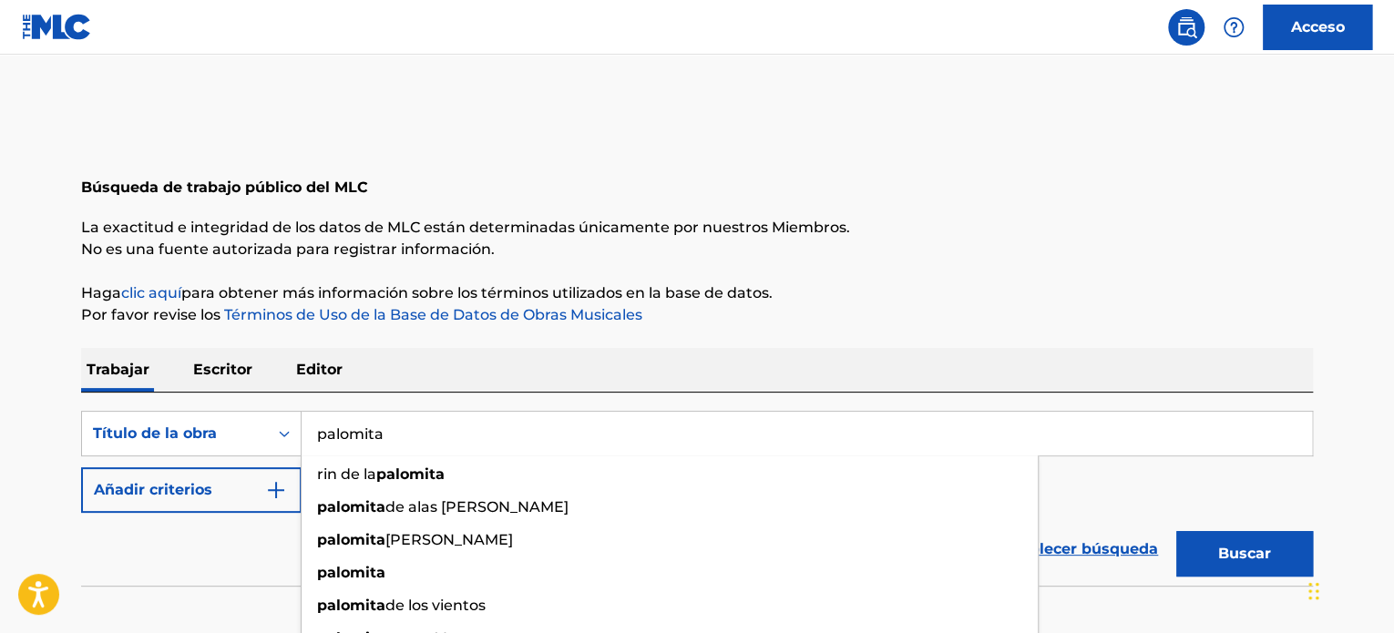
type input "palomita"
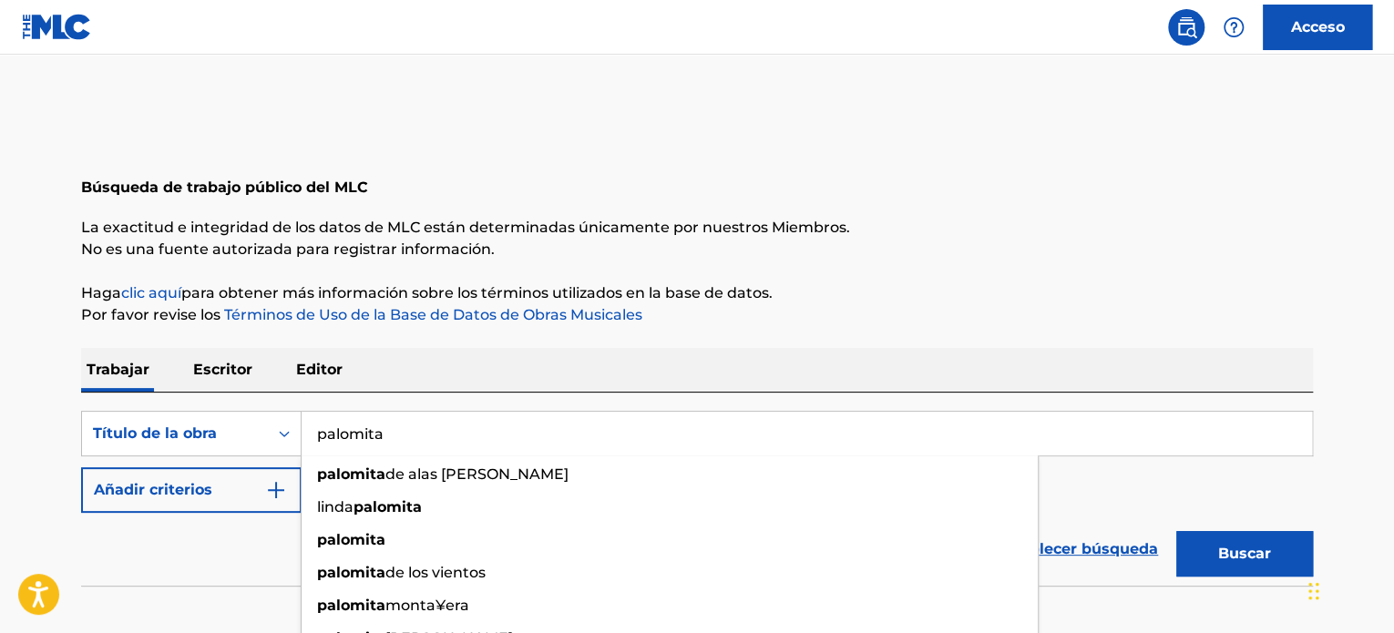
click at [1254, 571] on button "Buscar" at bounding box center [1244, 554] width 137 height 46
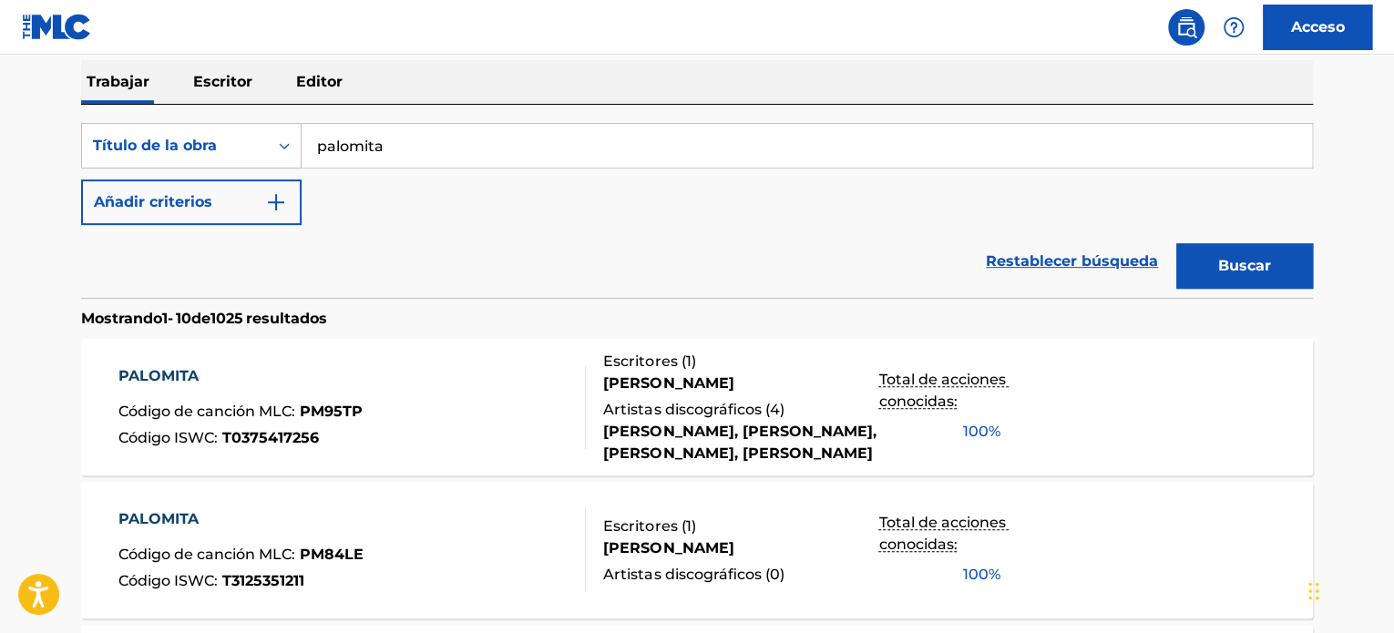
scroll to position [273, 0]
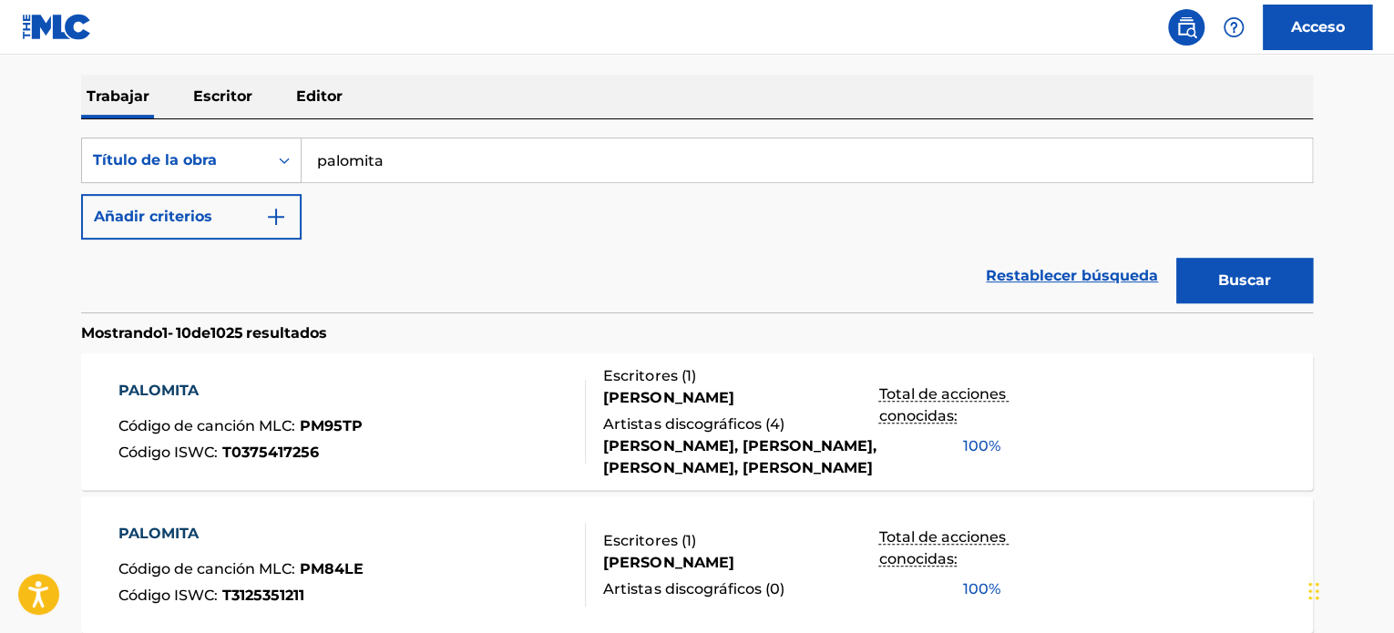
click at [219, 96] on font "Escritor" at bounding box center [222, 95] width 59 height 17
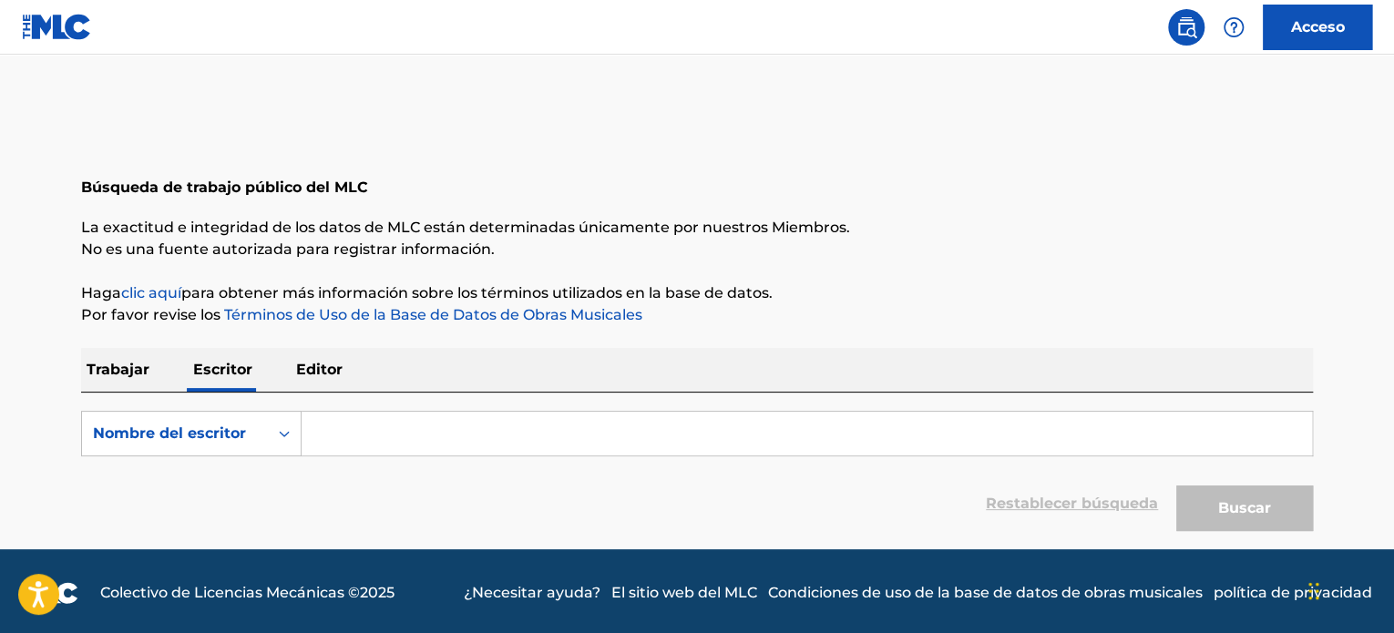
click at [419, 407] on div "Búsqueda con criterios f7c7d680-260e-40ce-943e-b7857f4ff67c Nombre del escritor…" at bounding box center [697, 467] width 1232 height 148
click at [405, 443] on input "Formulario de búsqueda" at bounding box center [807, 434] width 1011 height 44
paste input "[PERSON_NAME] [PERSON_NAME]"
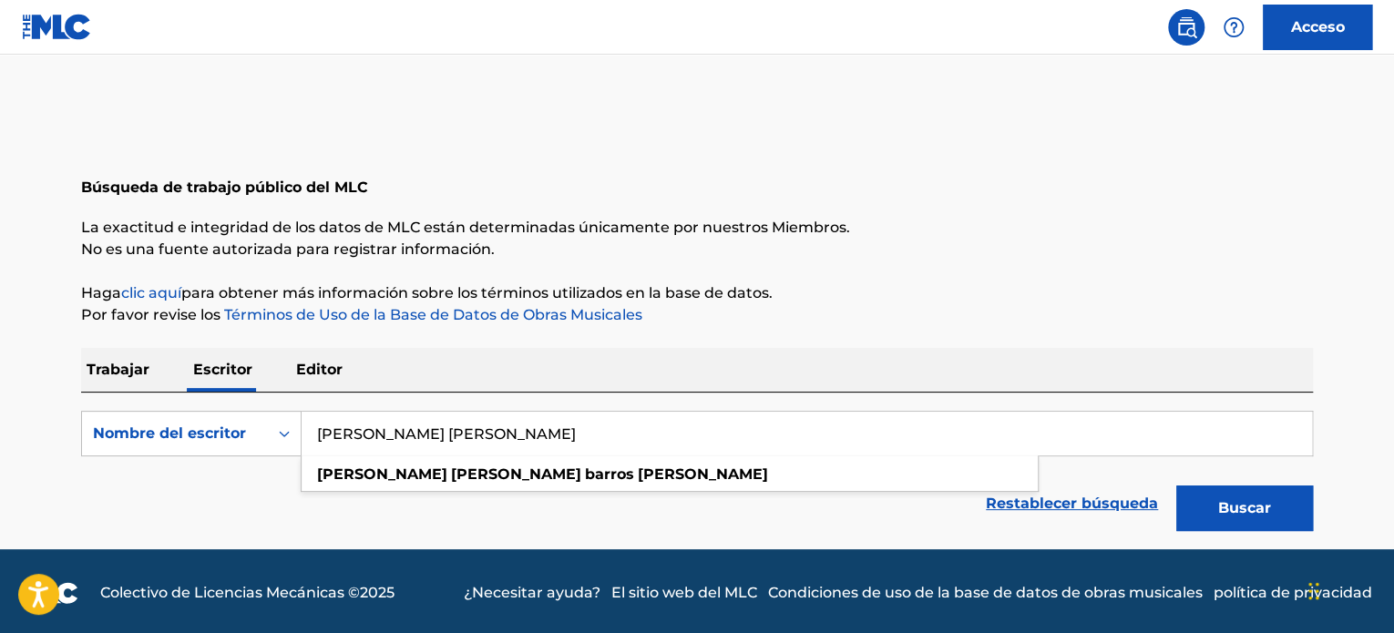
type input "[PERSON_NAME] [PERSON_NAME]"
click at [1302, 508] on button "Buscar" at bounding box center [1244, 509] width 137 height 46
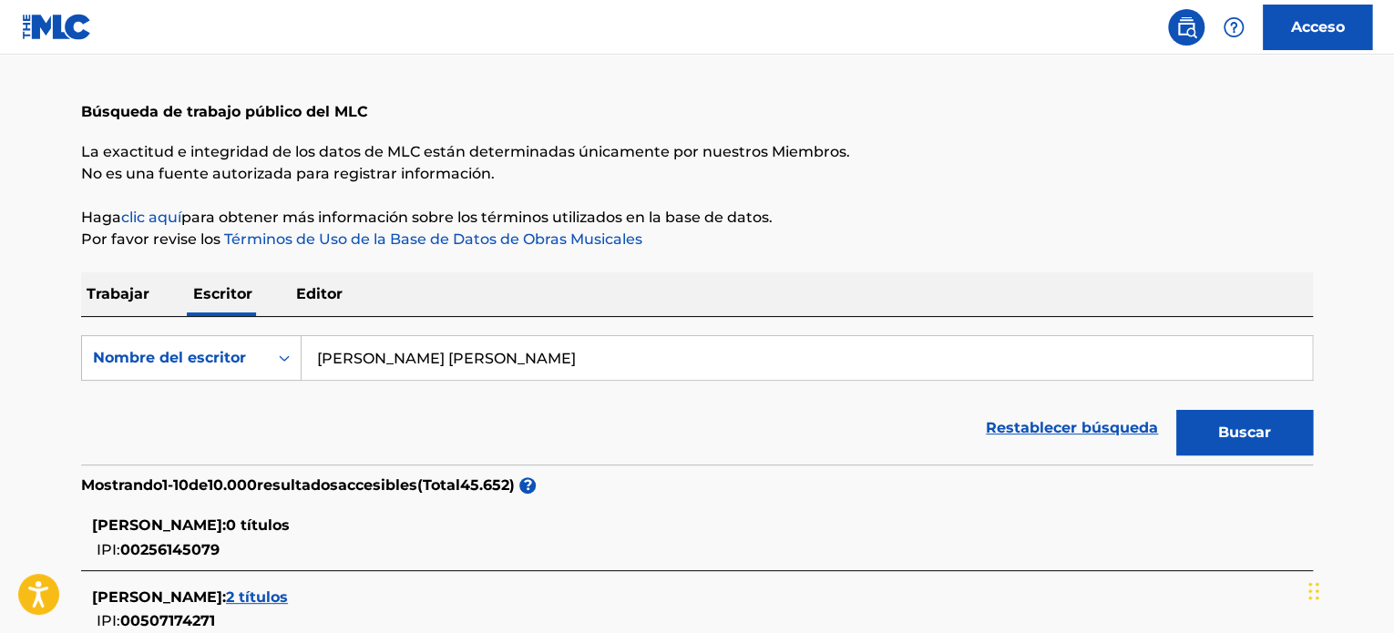
scroll to position [365, 0]
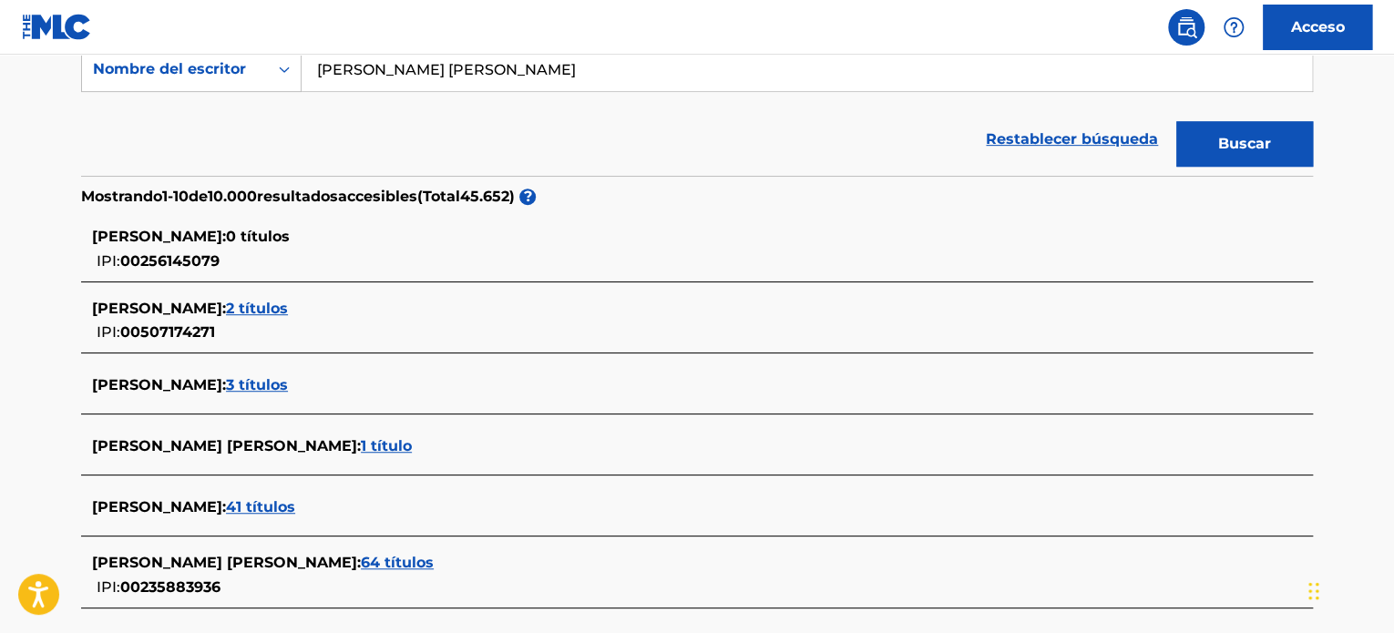
click at [434, 554] on font "64 títulos" at bounding box center [397, 562] width 73 height 17
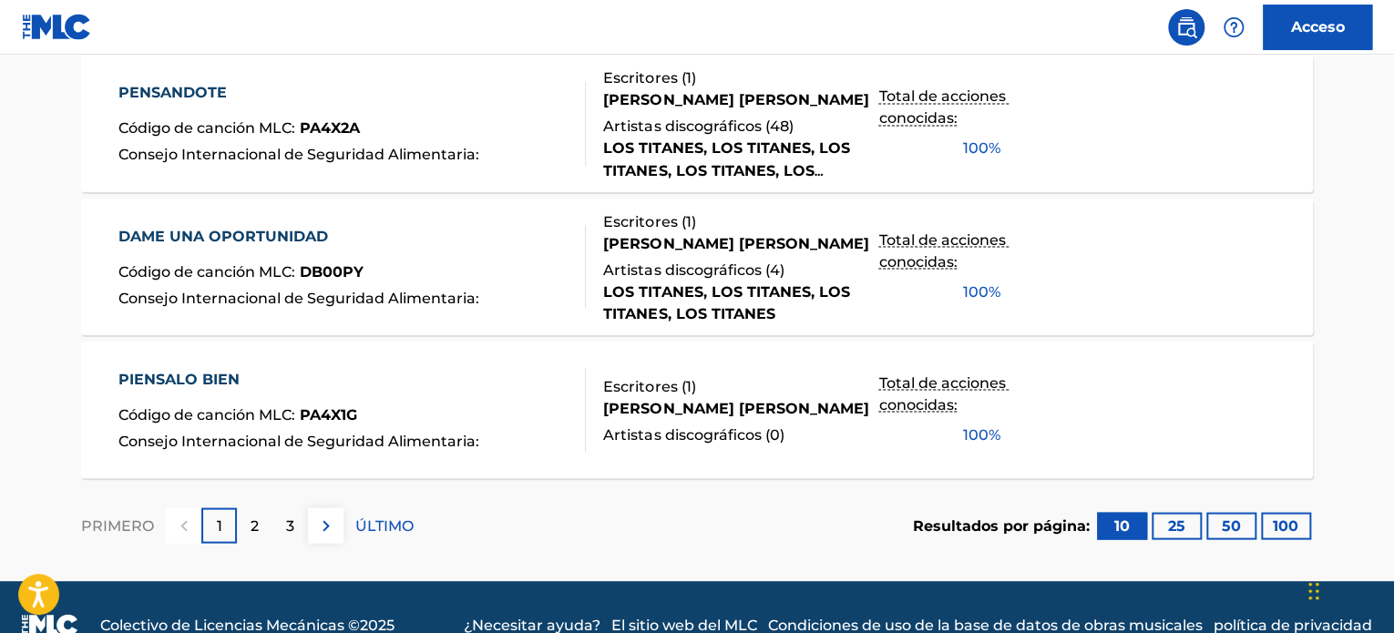
scroll to position [1608, 0]
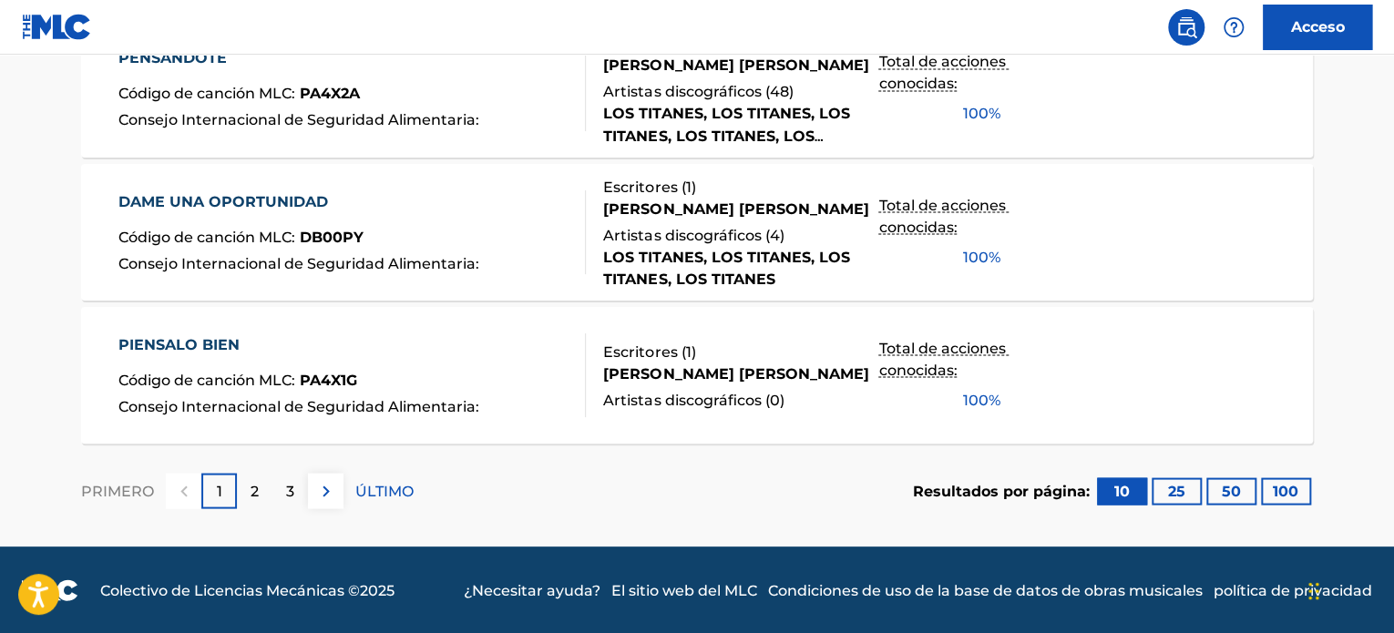
click at [262, 495] on div "2" at bounding box center [255, 491] width 36 height 36
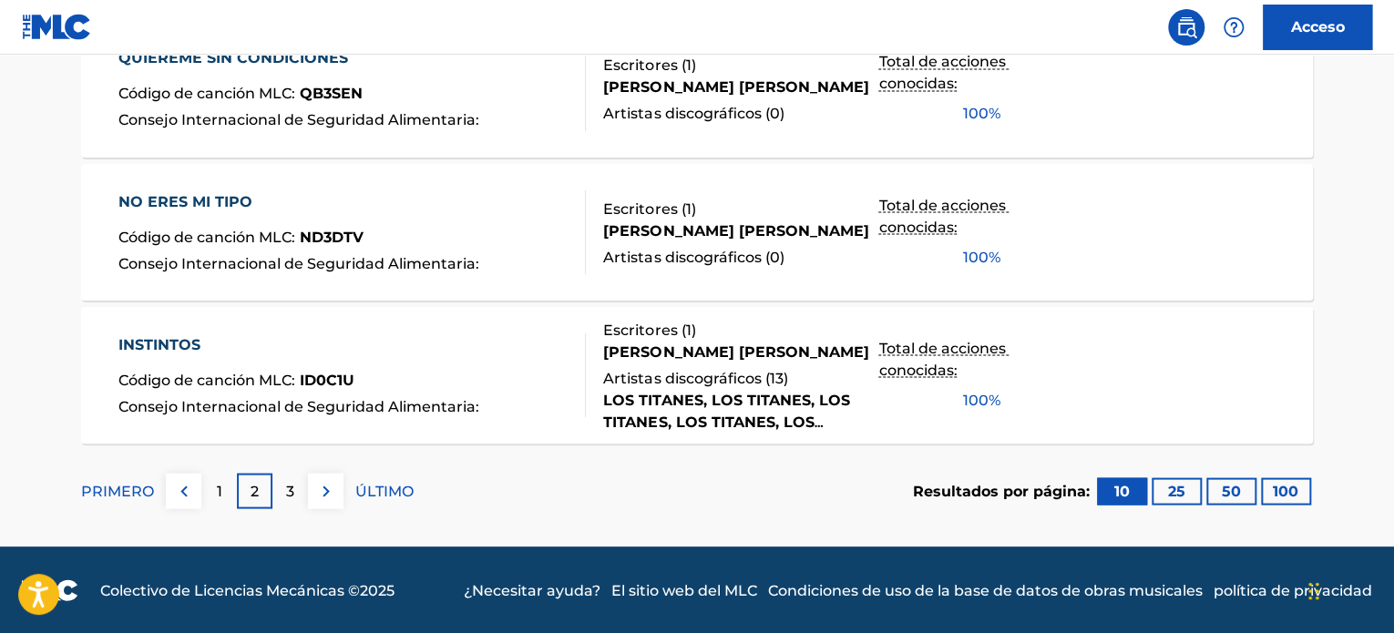
click at [283, 491] on div "3" at bounding box center [290, 491] width 36 height 36
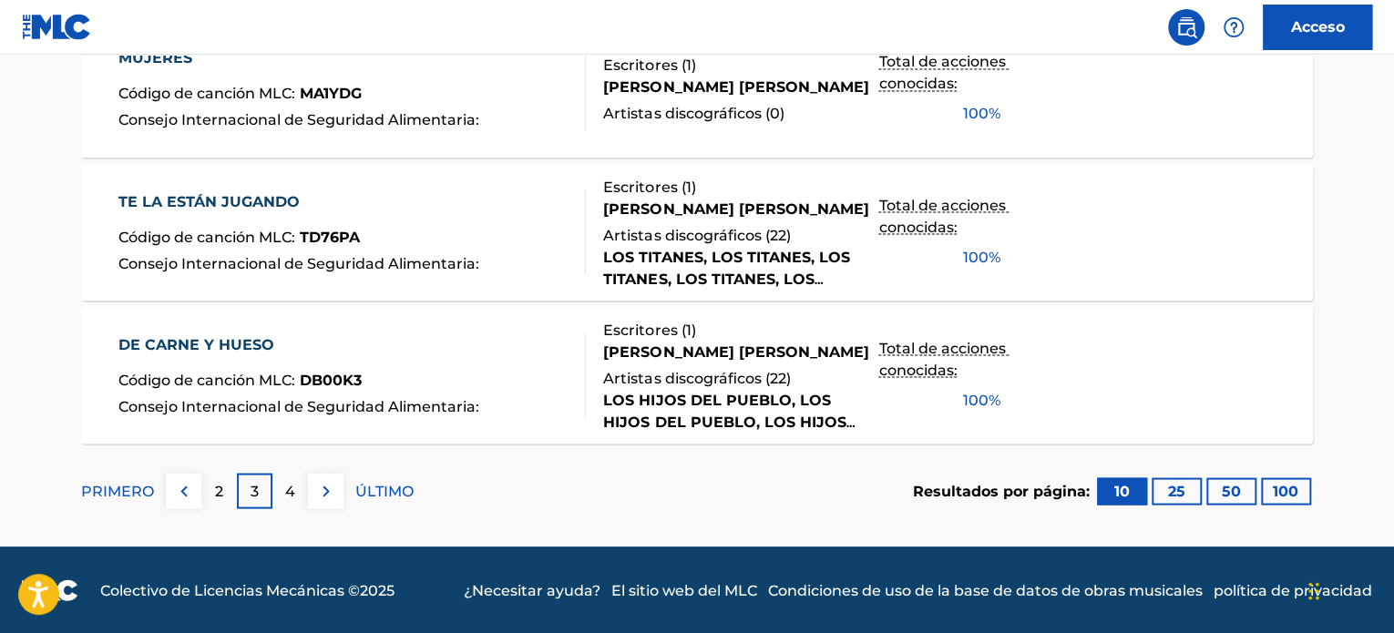
click at [287, 488] on font "4" at bounding box center [290, 490] width 10 height 17
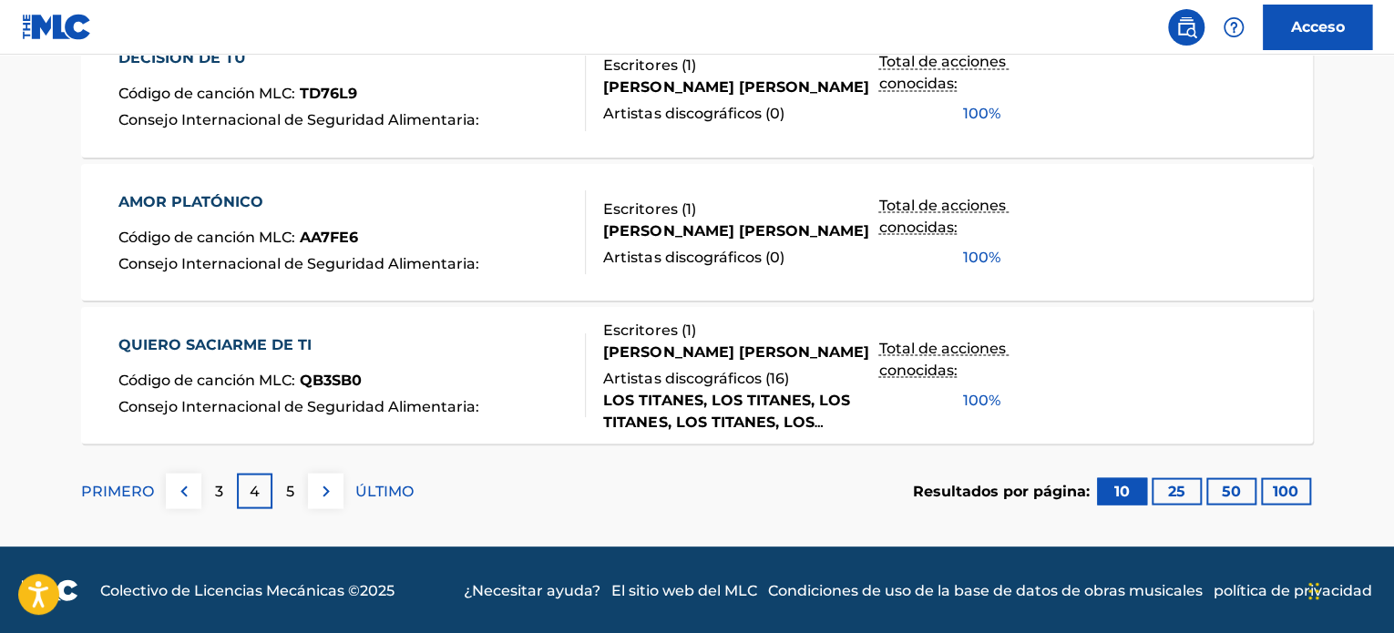
click at [283, 494] on div "5" at bounding box center [290, 491] width 36 height 36
